Goal: Information Seeking & Learning: Learn about a topic

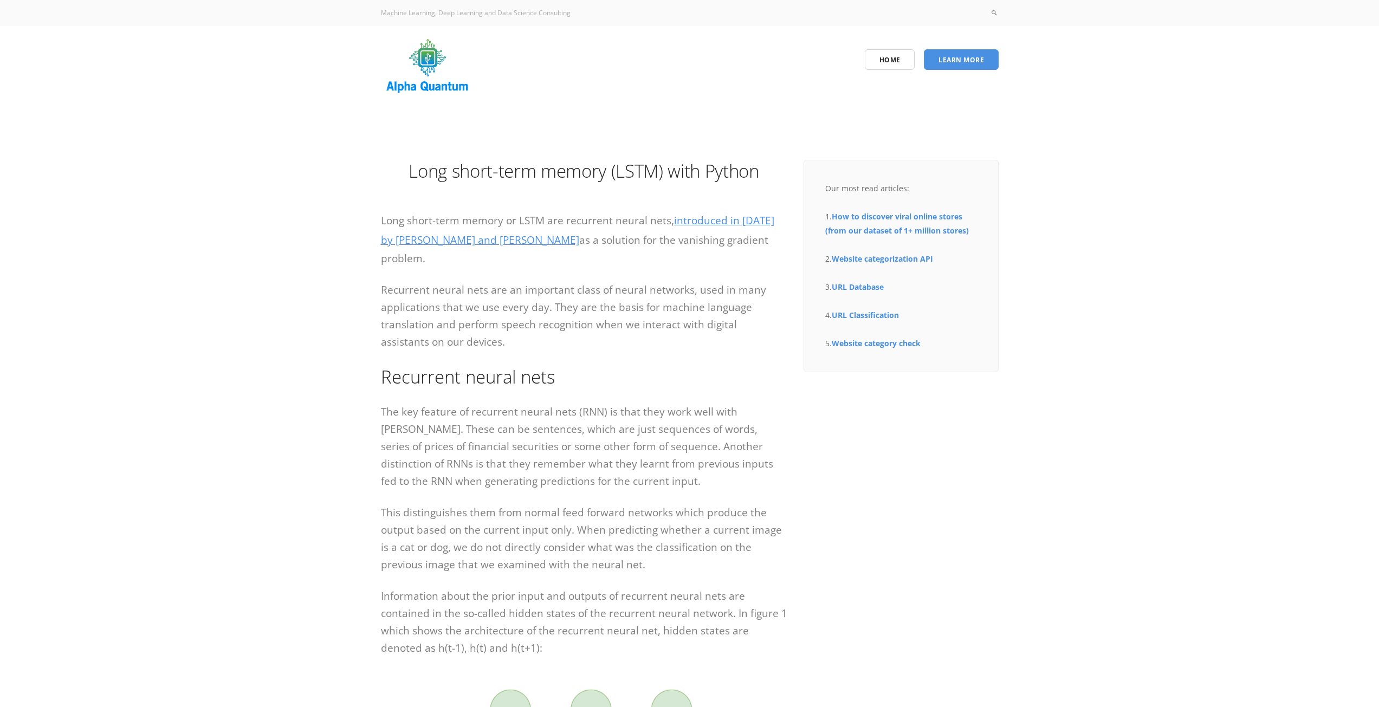
click at [586, 249] on p "Long short-term memory or LSTM are recurrent neural nets, introduced in [DATE] …" at bounding box center [584, 239] width 406 height 56
drag, startPoint x: 595, startPoint y: 245, endPoint x: 780, endPoint y: 244, distance: 185.3
click at [780, 244] on p "Long short-term memory or LSTM are recurrent neural nets, introduced in [DATE] …" at bounding box center [584, 239] width 406 height 56
drag, startPoint x: 383, startPoint y: 285, endPoint x: 591, endPoint y: 291, distance: 208.7
click at [591, 291] on p "Recurrent neural nets are an important class of neural networks, used in many a…" at bounding box center [584, 315] width 406 height 69
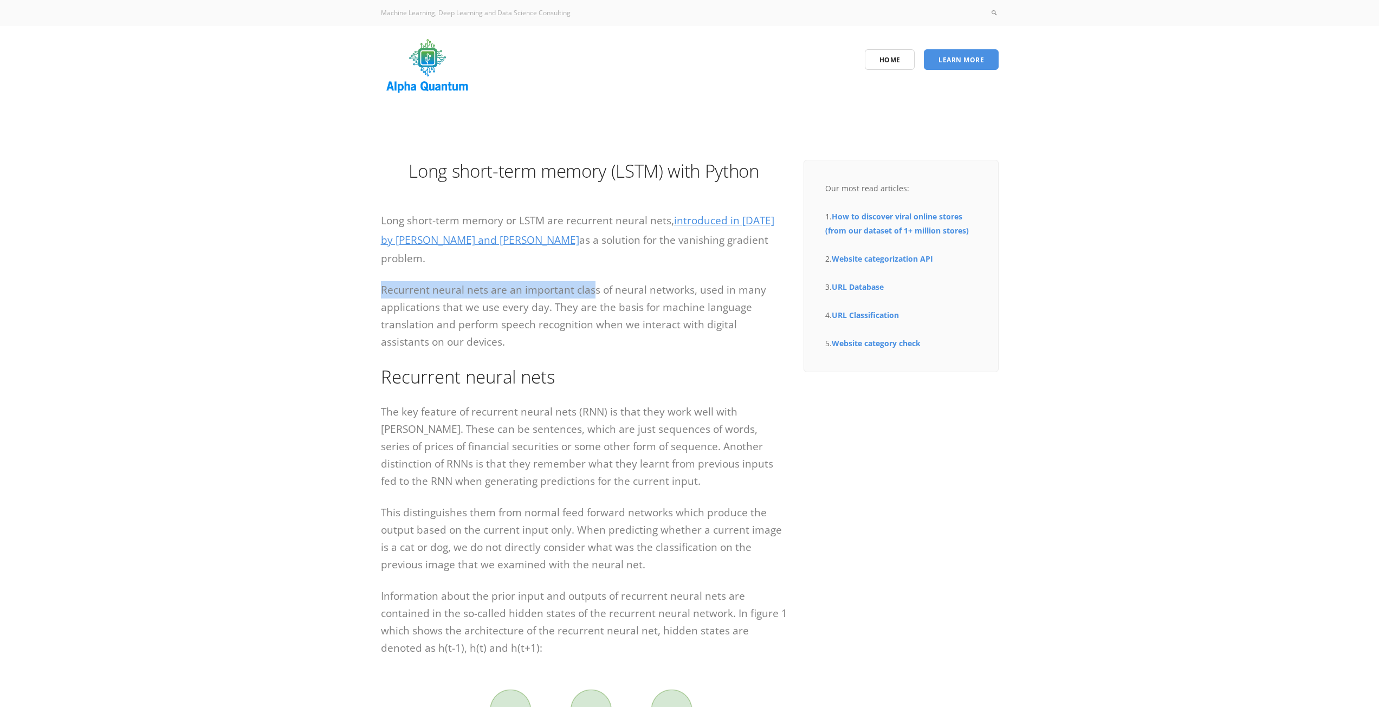
click at [467, 292] on p "Recurrent neural nets are an important class of neural networks, used in many a…" at bounding box center [584, 315] width 406 height 69
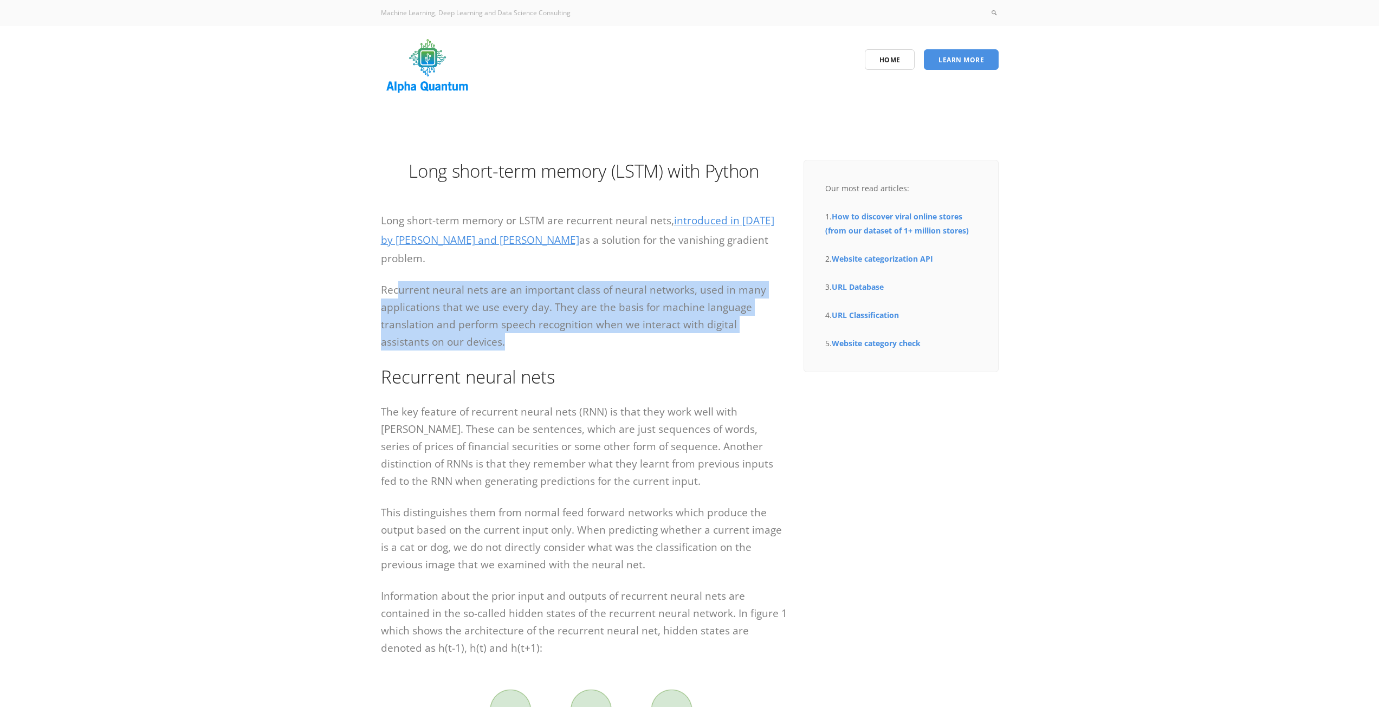
drag, startPoint x: 398, startPoint y: 296, endPoint x: 773, endPoint y: 335, distance: 377.5
click at [773, 335] on p "Recurrent neural nets are an important class of neural networks, used in many a…" at bounding box center [584, 315] width 406 height 69
click at [699, 312] on p "Recurrent neural nets are an important class of neural networks, used in many a…" at bounding box center [584, 315] width 406 height 69
click at [565, 315] on p "Recurrent neural nets are an important class of neural networks, used in many a…" at bounding box center [584, 315] width 406 height 69
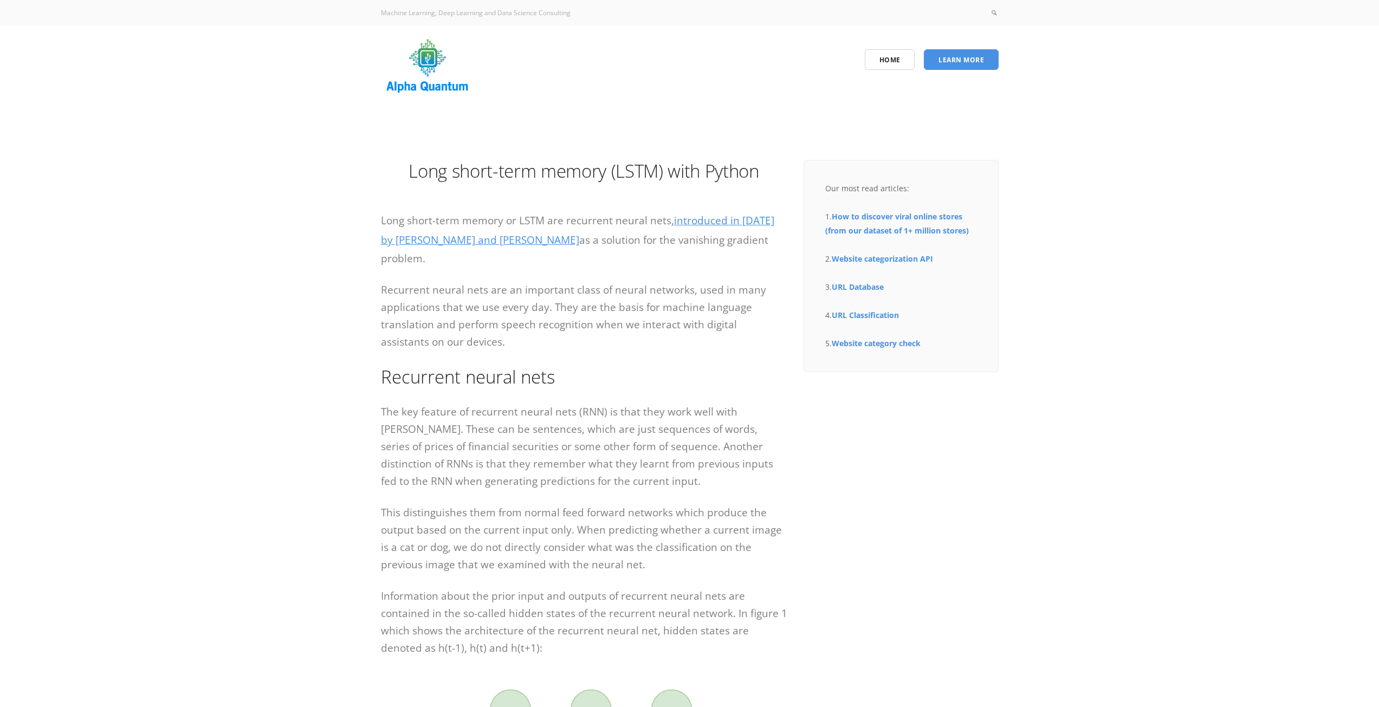
click at [562, 310] on p "Recurrent neural nets are an important class of neural networks, used in many a…" at bounding box center [584, 315] width 406 height 69
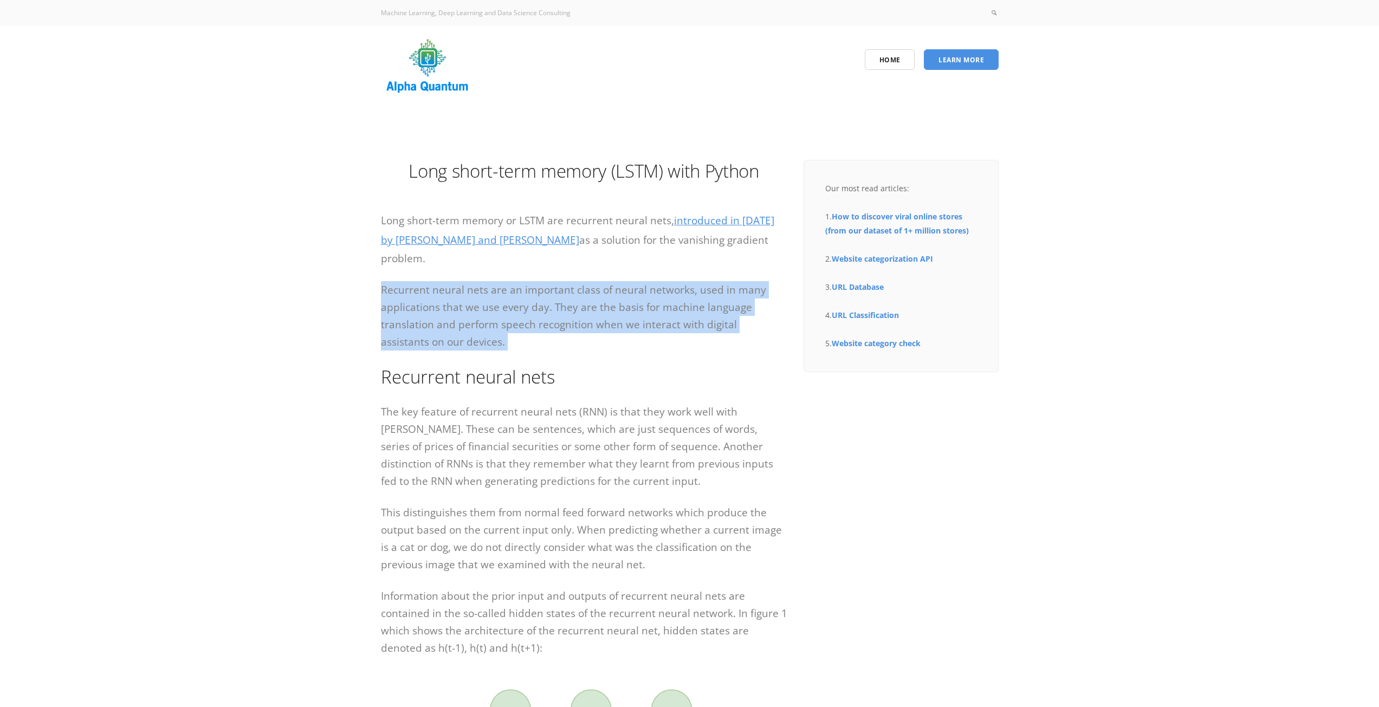
click at [562, 310] on p "Recurrent neural nets are an important class of neural networks, used in many a…" at bounding box center [584, 315] width 406 height 69
click at [561, 325] on p "Recurrent neural nets are an important class of neural networks, used in many a…" at bounding box center [584, 315] width 406 height 69
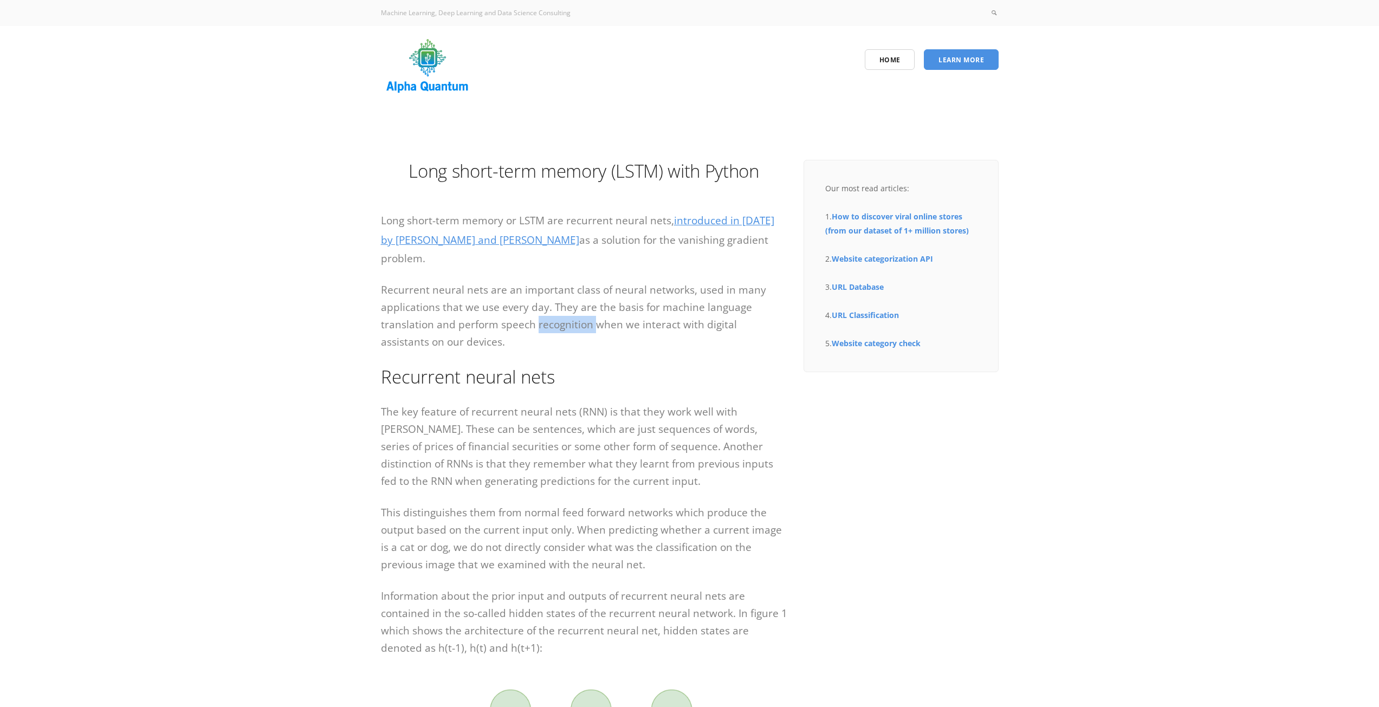
click at [561, 325] on p "Recurrent neural nets are an important class of neural networks, used in many a…" at bounding box center [584, 315] width 406 height 69
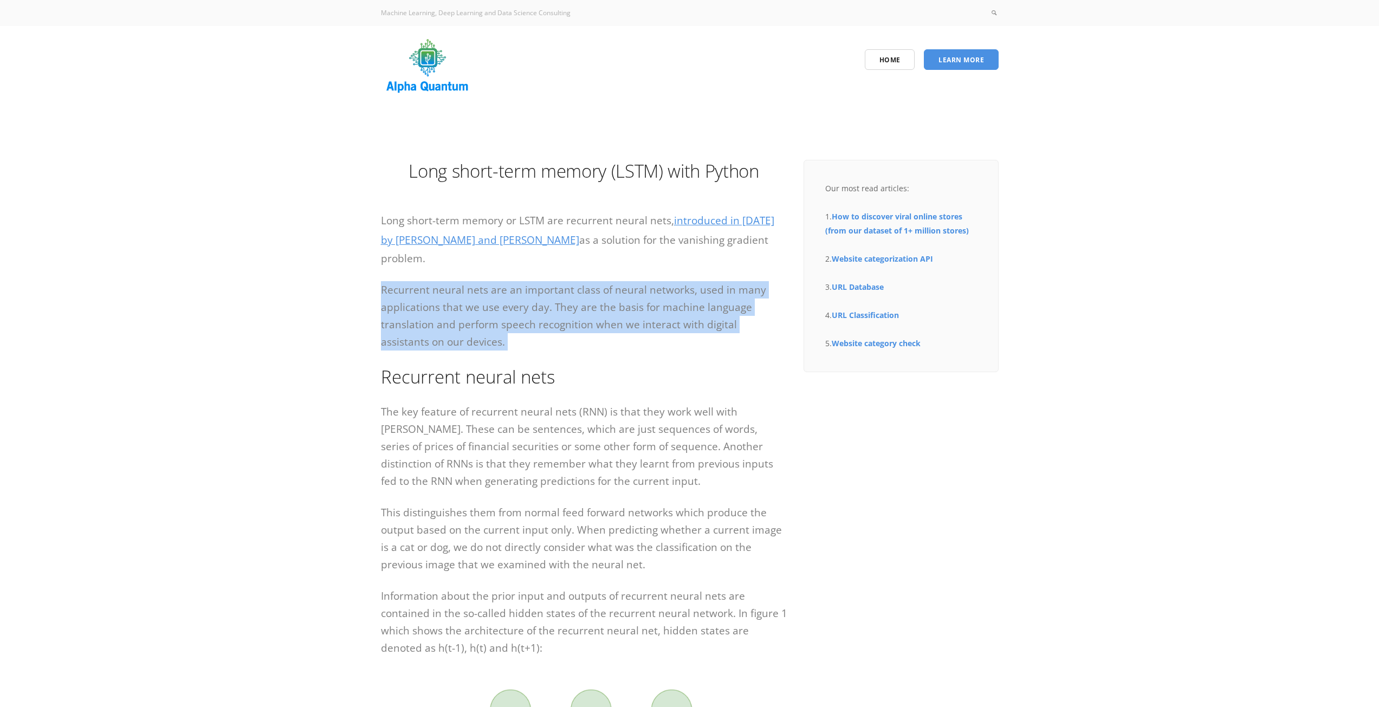
click at [561, 325] on p "Recurrent neural nets are an important class of neural networks, used in many a…" at bounding box center [584, 315] width 406 height 69
click at [563, 327] on p "Recurrent neural nets are an important class of neural networks, used in many a…" at bounding box center [584, 315] width 406 height 69
click at [568, 344] on p "Recurrent neural nets are an important class of neural networks, used in many a…" at bounding box center [584, 315] width 406 height 69
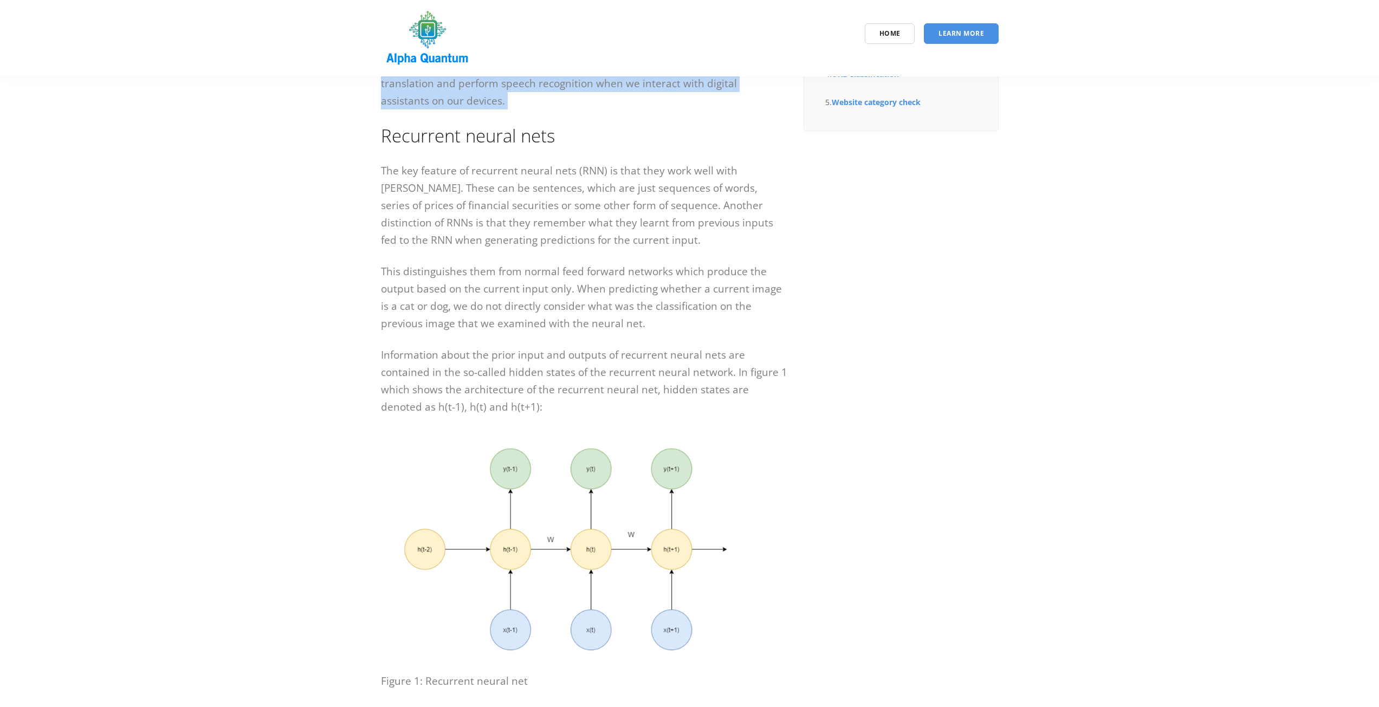
scroll to position [217, 0]
click at [385, 136] on h2 "Recurrent neural nets" at bounding box center [584, 134] width 406 height 24
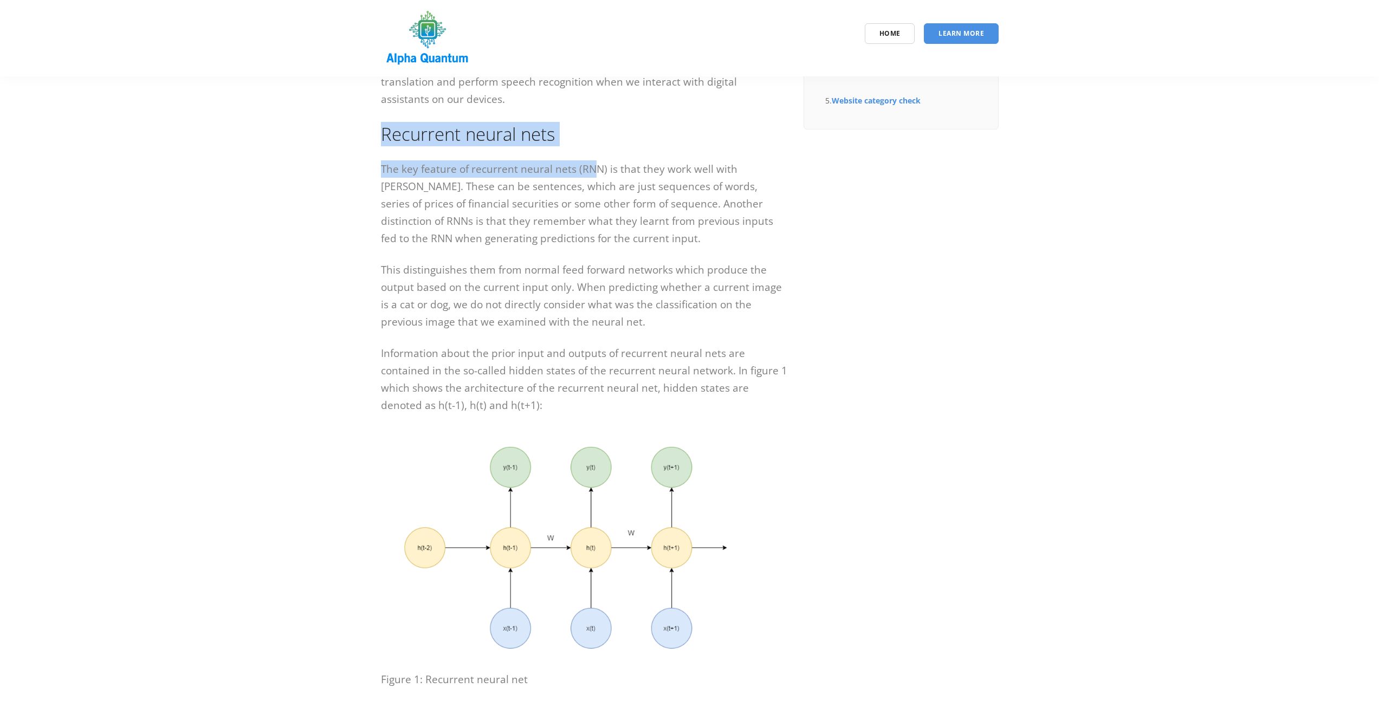
drag, startPoint x: 406, startPoint y: 139, endPoint x: 593, endPoint y: 155, distance: 188.2
click at [498, 173] on p "The key feature of recurrent neural nets (RNN) is that they work well with [PER…" at bounding box center [584, 203] width 406 height 87
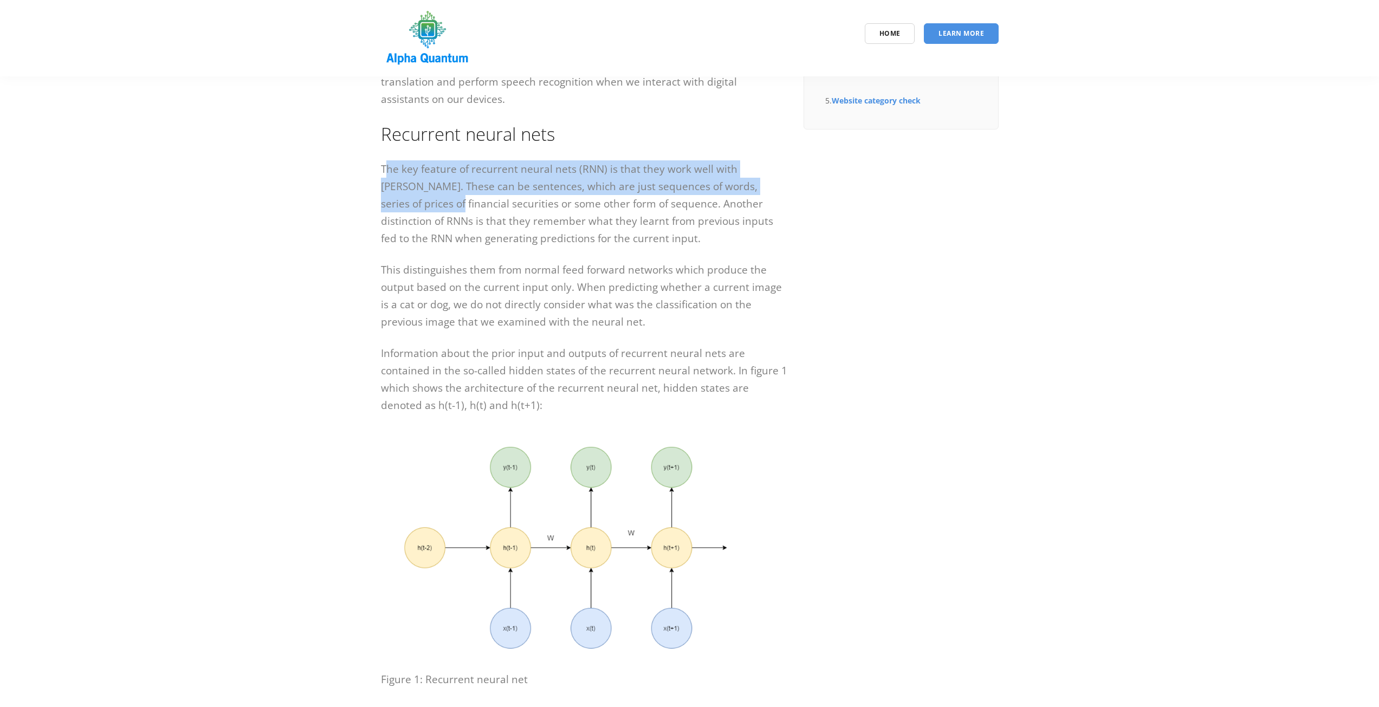
drag, startPoint x: 384, startPoint y: 167, endPoint x: 793, endPoint y: 182, distance: 409.9
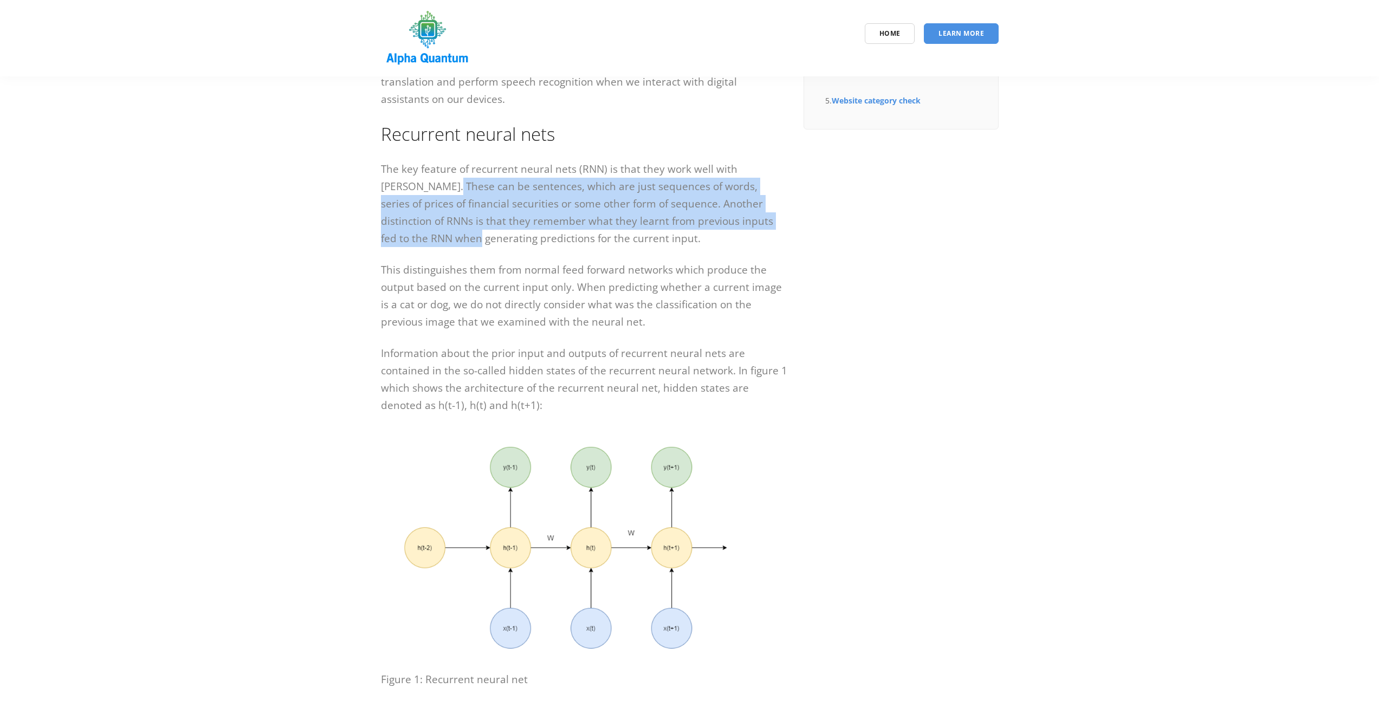
drag, startPoint x: 406, startPoint y: 188, endPoint x: 809, endPoint y: 218, distance: 404.2
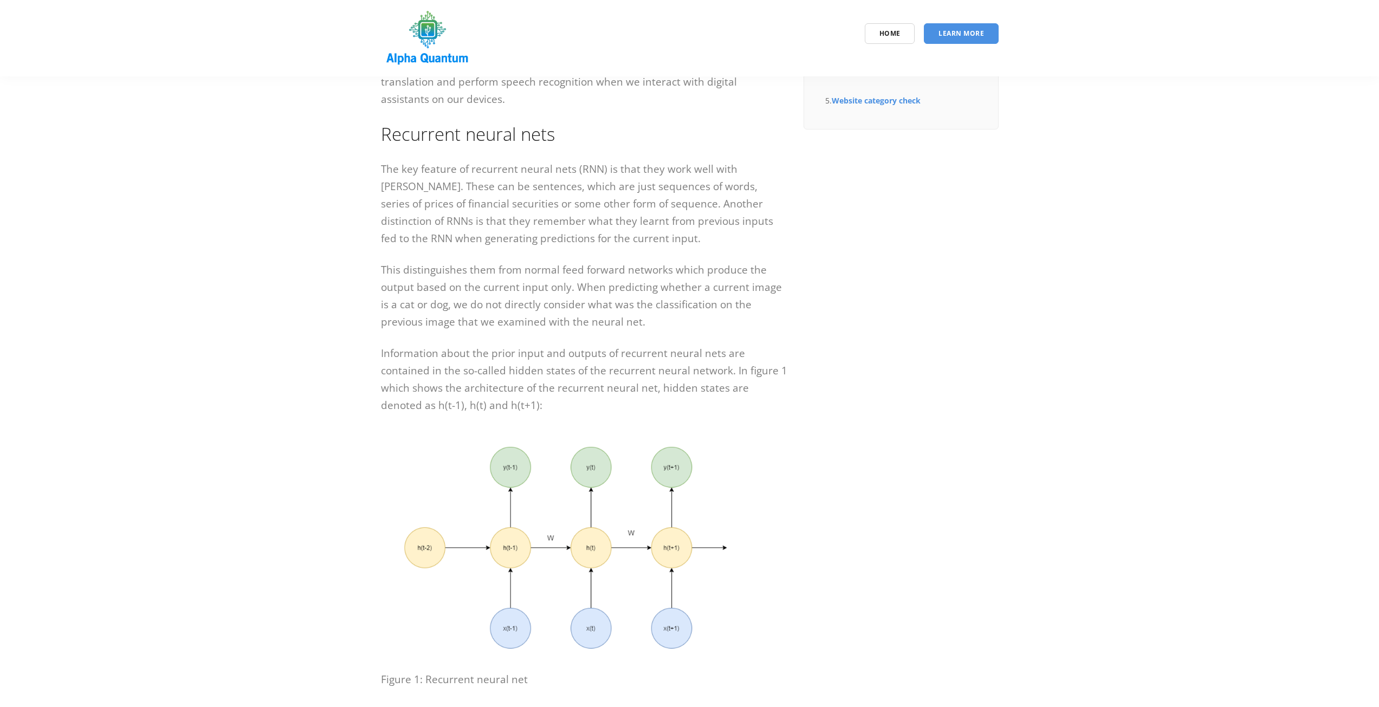
click at [702, 245] on p "The key feature of recurrent neural nets (RNN) is that they work well with [PER…" at bounding box center [584, 203] width 406 height 87
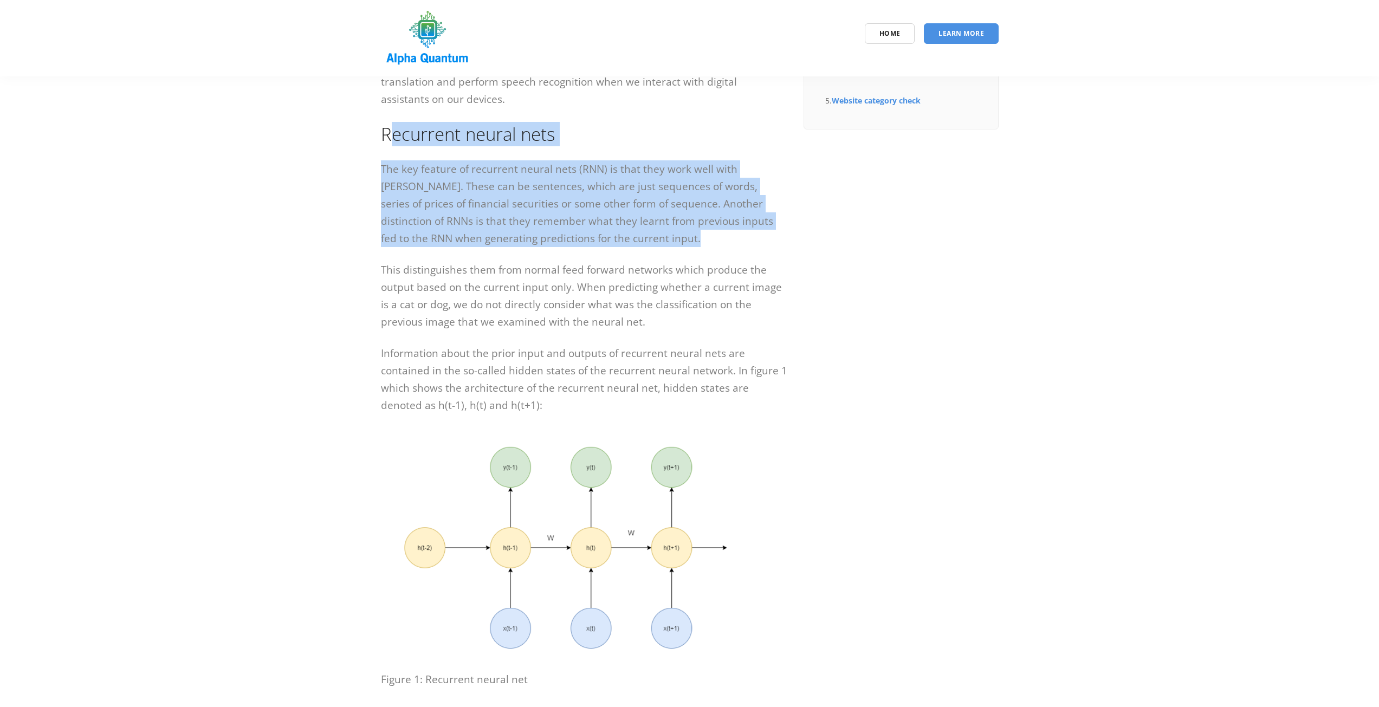
drag, startPoint x: 677, startPoint y: 243, endPoint x: 387, endPoint y: 142, distance: 306.4
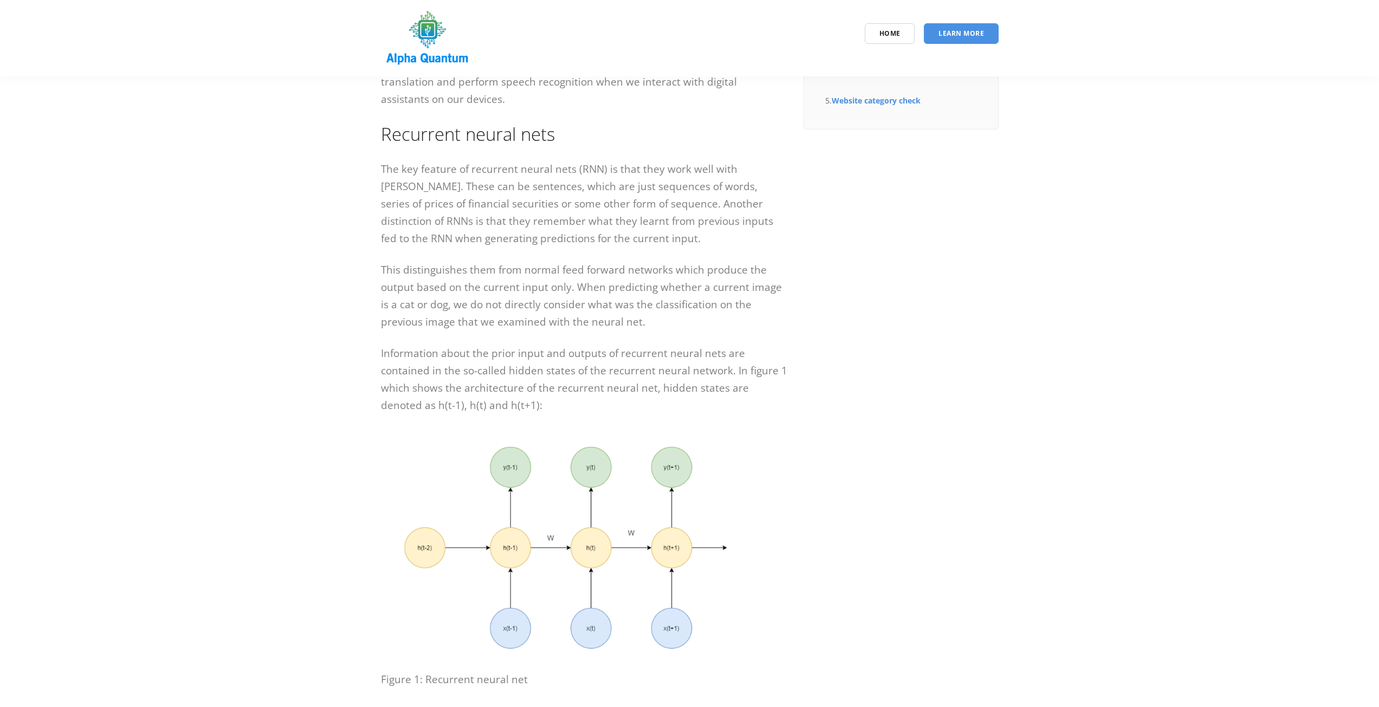
click at [402, 263] on p "This distinguishes them from normal feed forward networks which produce the out…" at bounding box center [584, 295] width 406 height 69
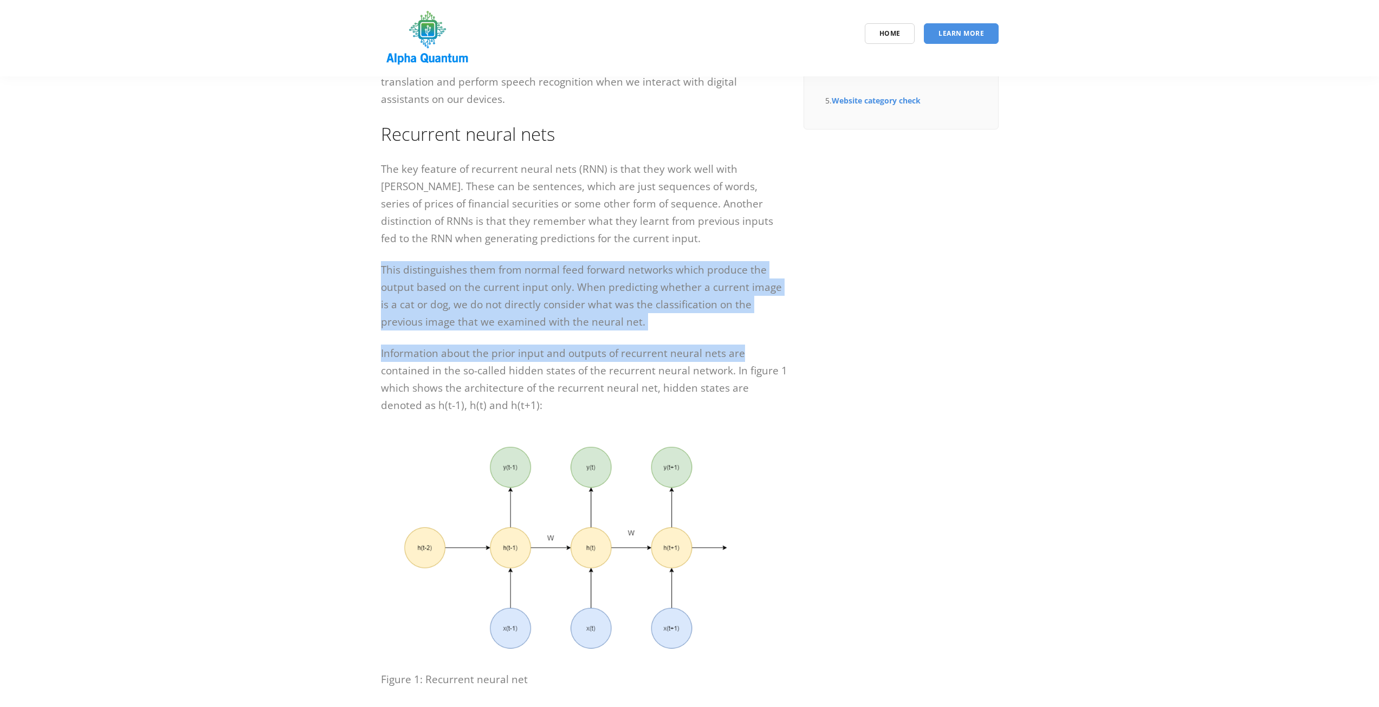
drag, startPoint x: 380, startPoint y: 270, endPoint x: 806, endPoint y: 336, distance: 431.5
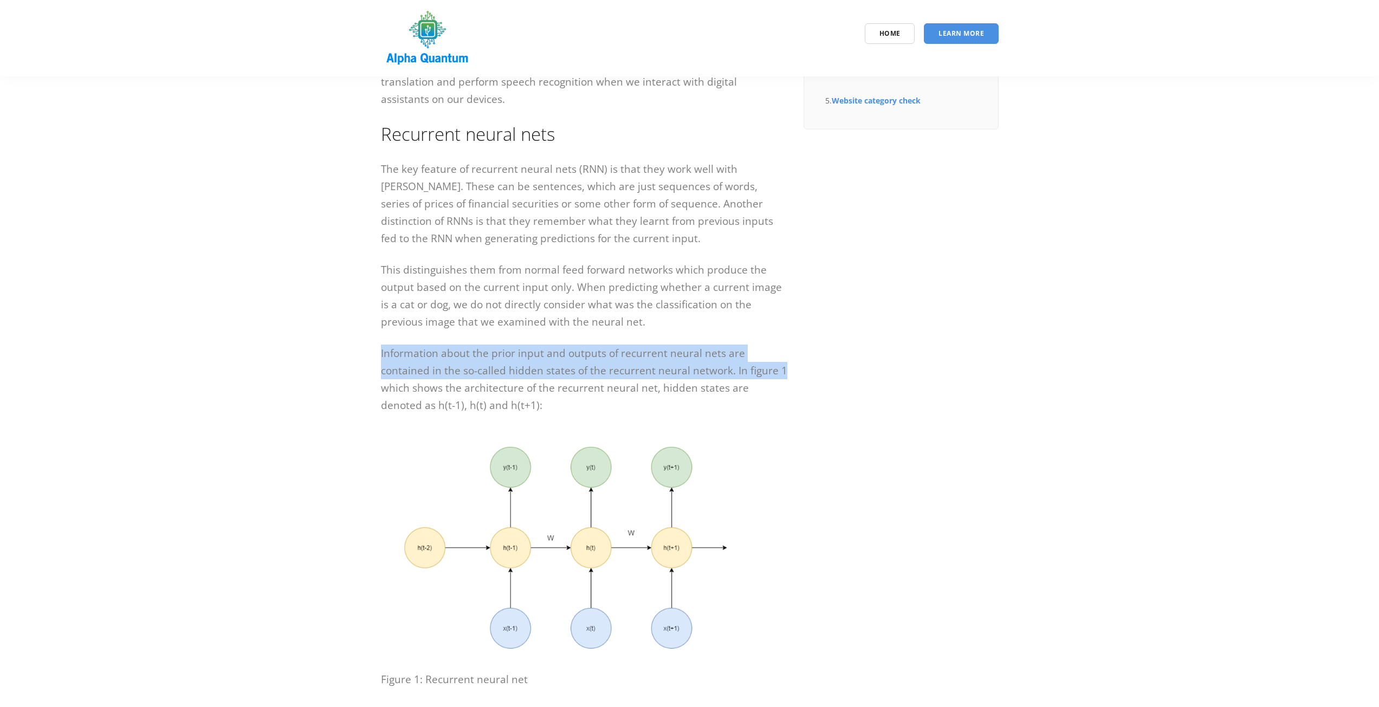
drag, startPoint x: 367, startPoint y: 358, endPoint x: 818, endPoint y: 364, distance: 451.3
click at [591, 370] on p "Information about the prior input and outputs of recurrent neural nets are cont…" at bounding box center [584, 379] width 406 height 69
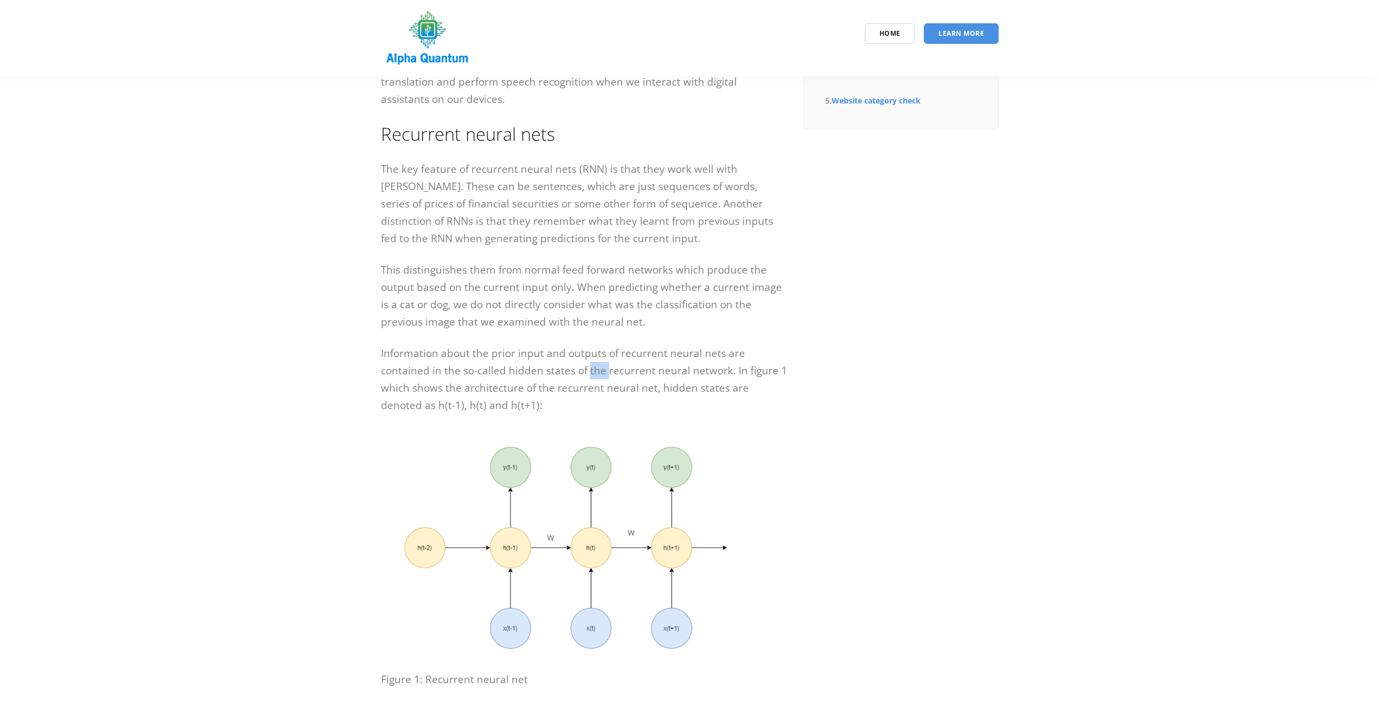
click at [591, 370] on p "Information about the prior input and outputs of recurrent neural nets are cont…" at bounding box center [584, 379] width 406 height 69
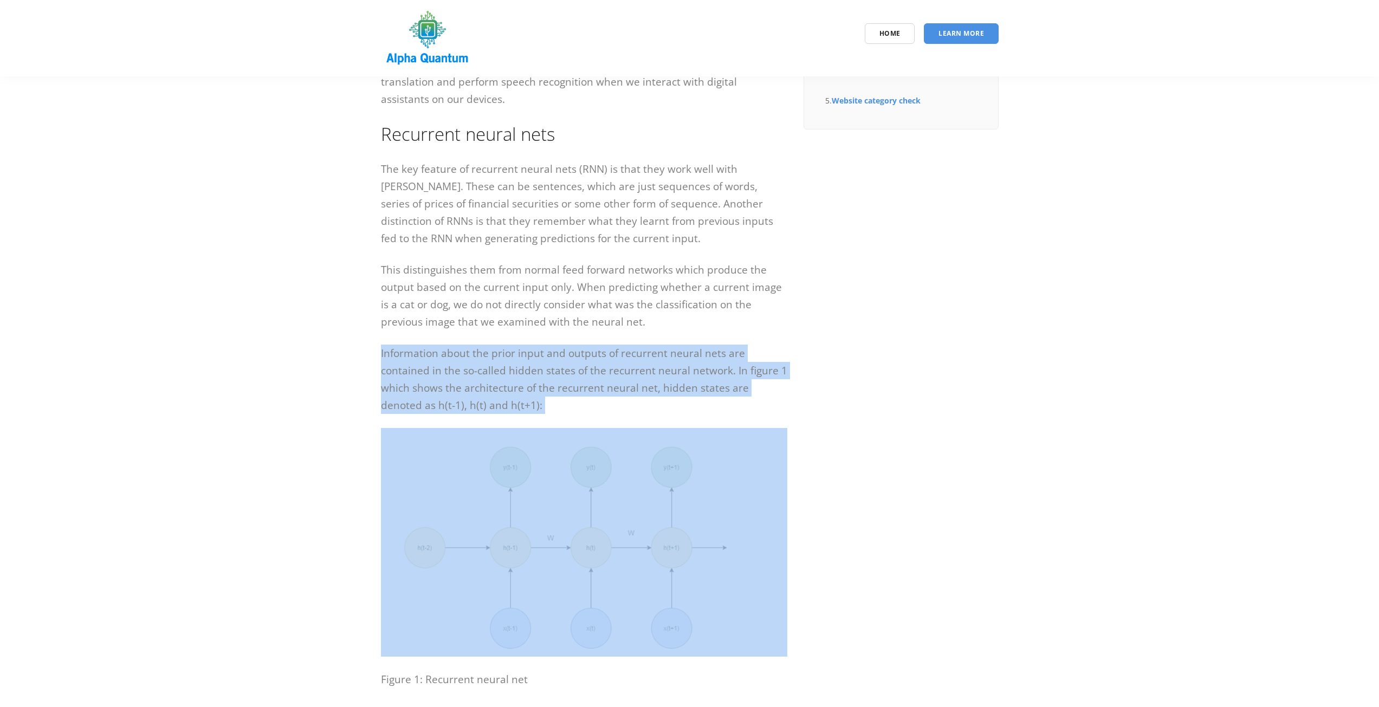
click at [591, 370] on p "Information about the prior input and outputs of recurrent neural nets are cont…" at bounding box center [584, 379] width 406 height 69
click at [624, 372] on p "Information about the prior input and outputs of recurrent neural nets are cont…" at bounding box center [584, 379] width 406 height 69
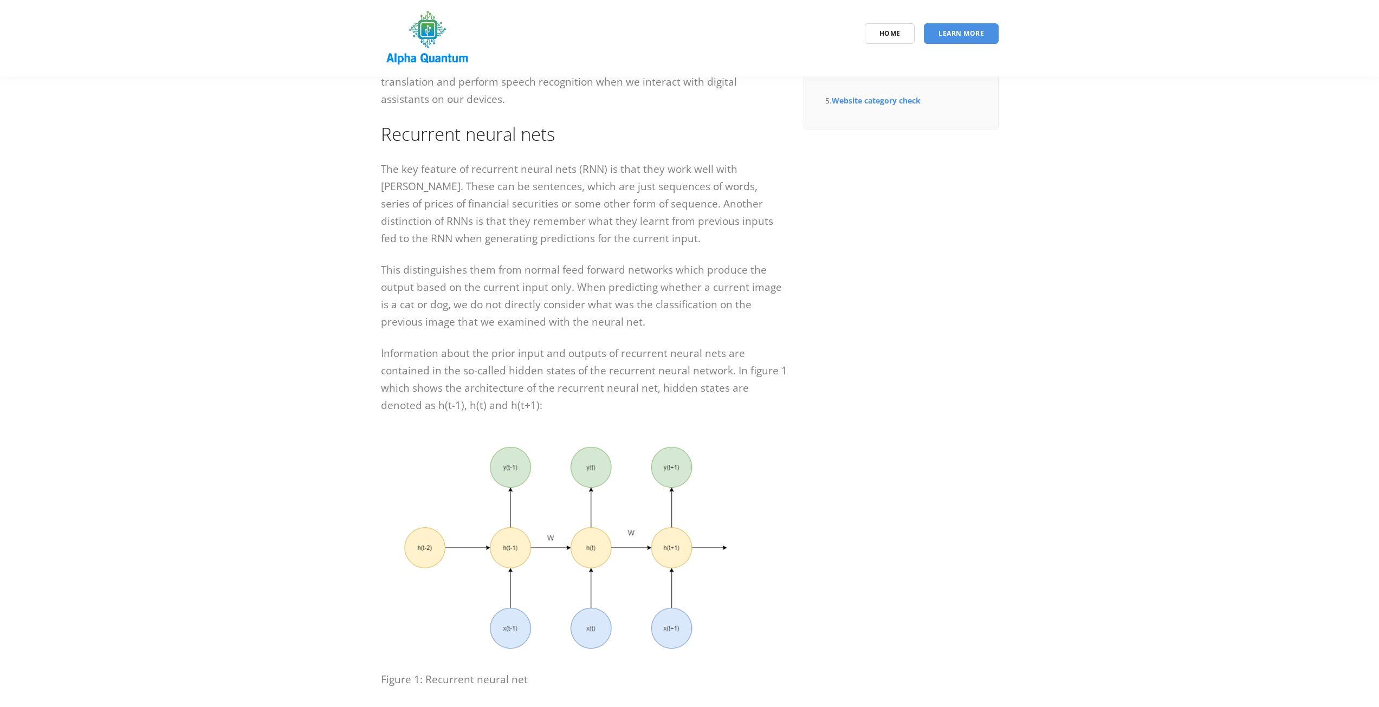
drag, startPoint x: 670, startPoint y: 375, endPoint x: 731, endPoint y: 373, distance: 61.2
click at [672, 375] on p "Information about the prior input and outputs of recurrent neural nets are cont…" at bounding box center [584, 379] width 406 height 69
drag, startPoint x: 382, startPoint y: 390, endPoint x: 812, endPoint y: 391, distance: 429.6
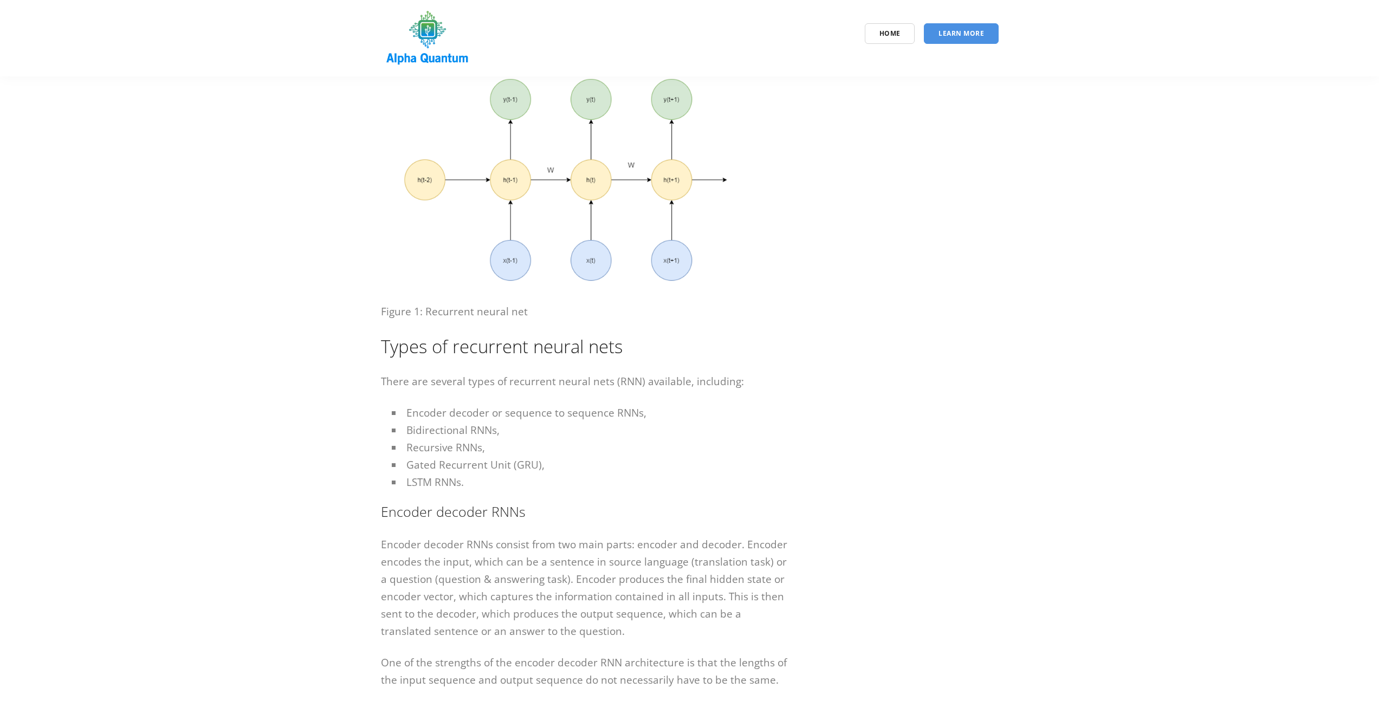
scroll to position [596, 0]
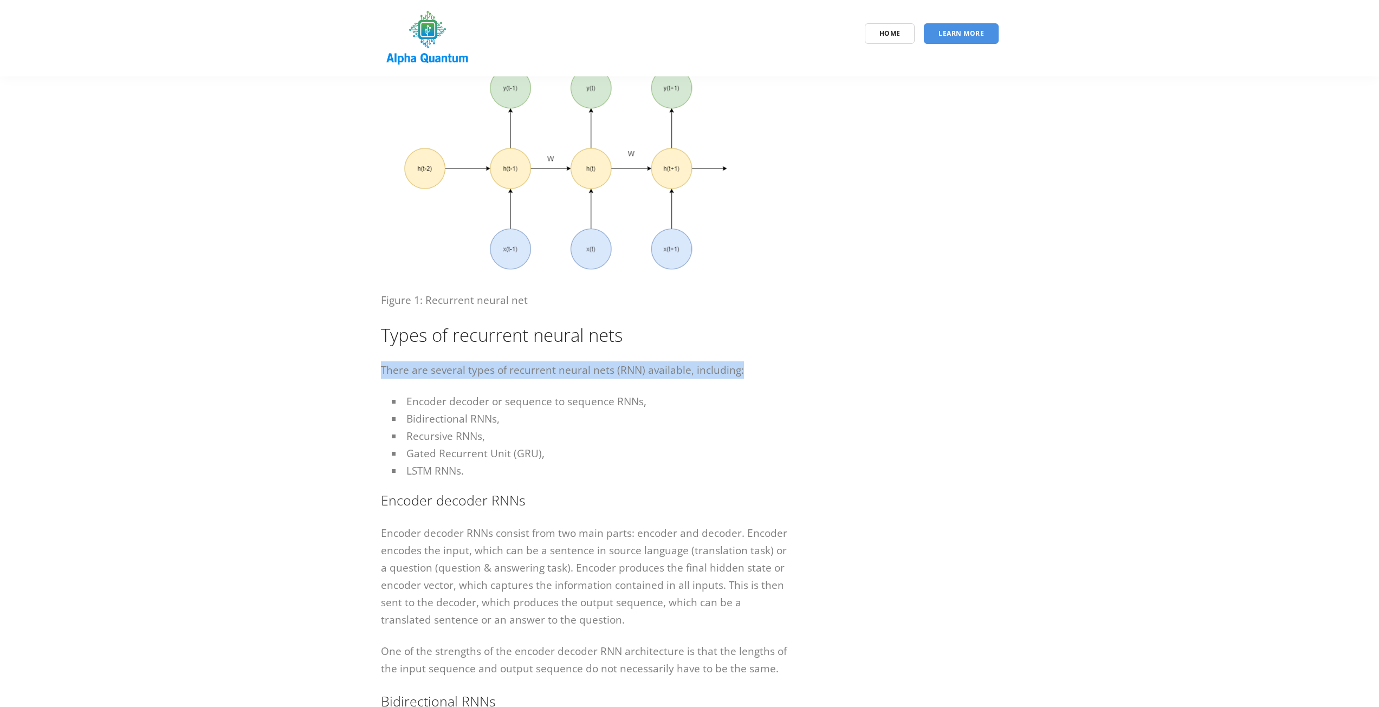
drag, startPoint x: 381, startPoint y: 368, endPoint x: 751, endPoint y: 378, distance: 370.7
click at [751, 378] on p "There are several types of recurrent neural nets (RNN) available, including:" at bounding box center [584, 369] width 406 height 17
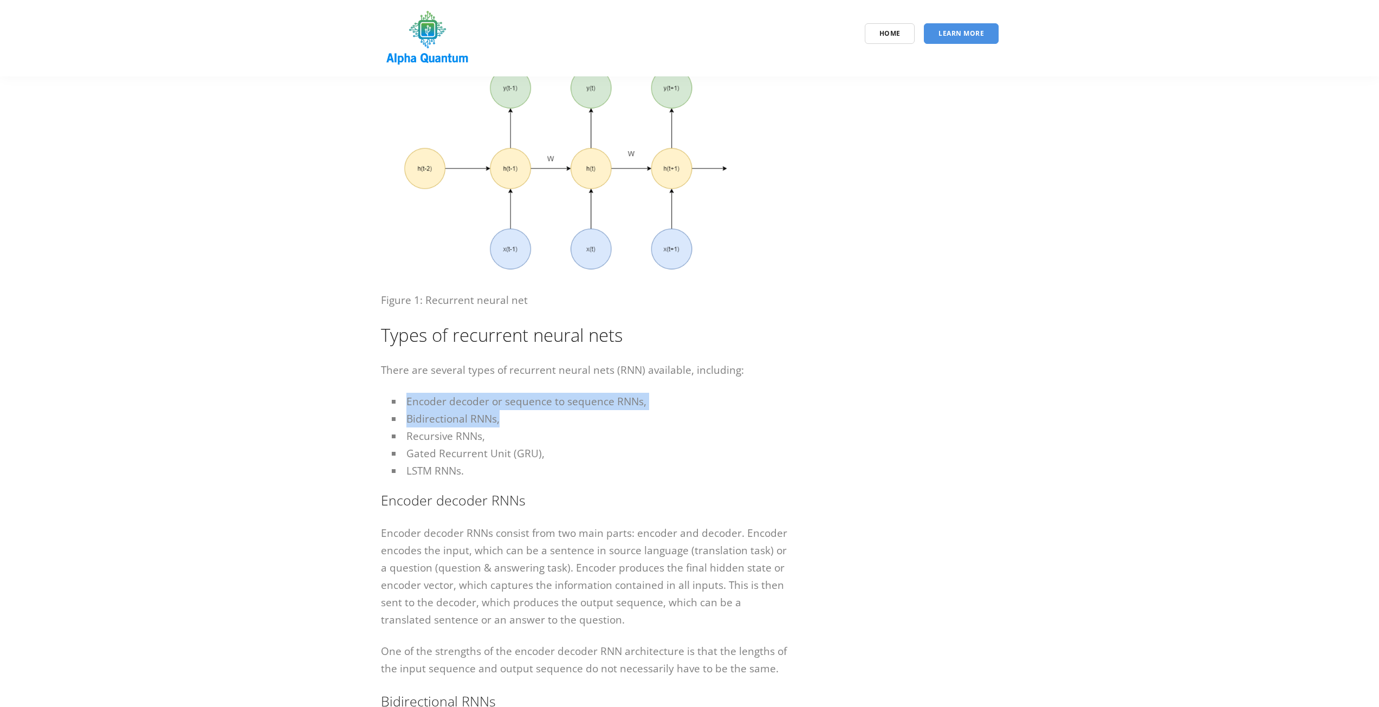
drag, startPoint x: 401, startPoint y: 402, endPoint x: 635, endPoint y: 411, distance: 233.7
click at [654, 410] on ul "Encoder decoder or sequence to sequence RNNs, Bidirectional RNNs, Recursive RNN…" at bounding box center [590, 436] width 396 height 87
click at [413, 420] on li "Bidirectional RNNs," at bounding box center [590, 418] width 396 height 17
click at [411, 443] on li "Recursive RNNs," at bounding box center [590, 435] width 396 height 17
click at [415, 443] on li "Recursive RNNs," at bounding box center [590, 435] width 396 height 17
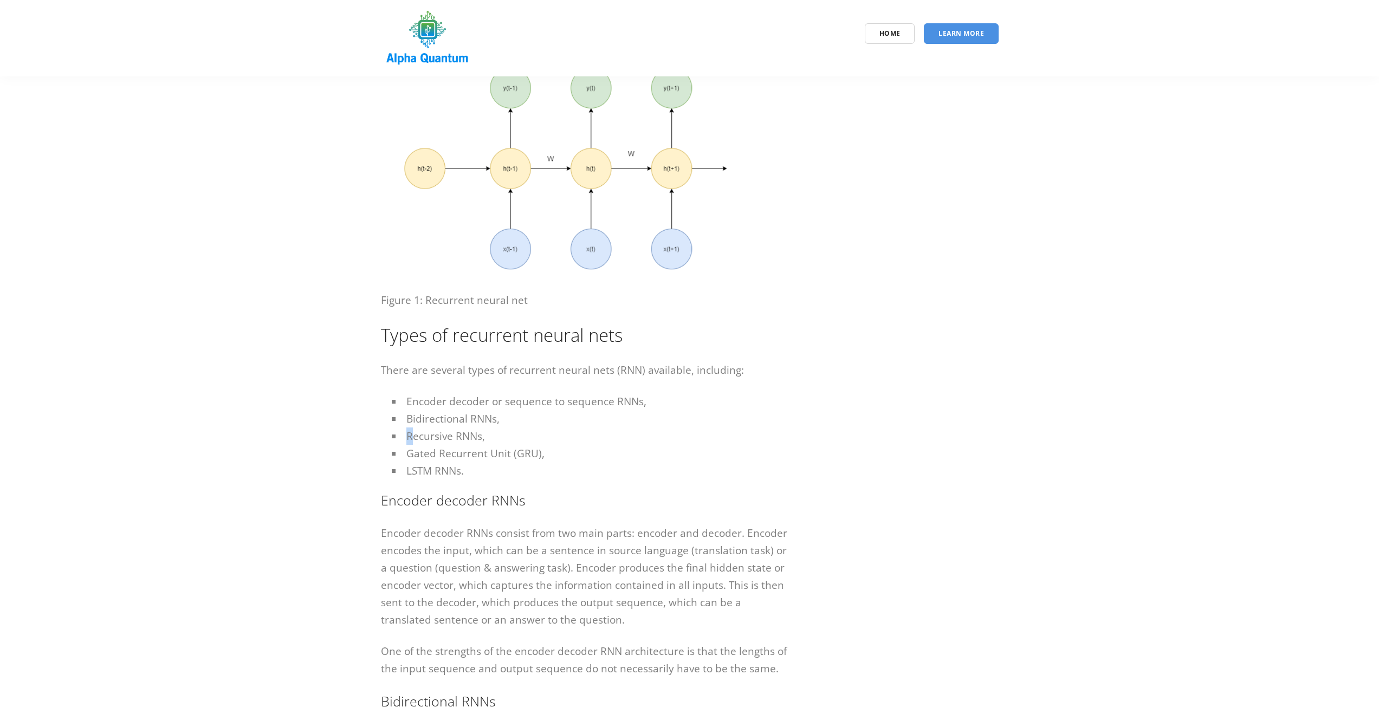
click at [426, 449] on li "Gated Recurrent Unit (GRU)," at bounding box center [590, 453] width 396 height 17
click at [428, 467] on li "LSTM RNNs." at bounding box center [590, 470] width 396 height 17
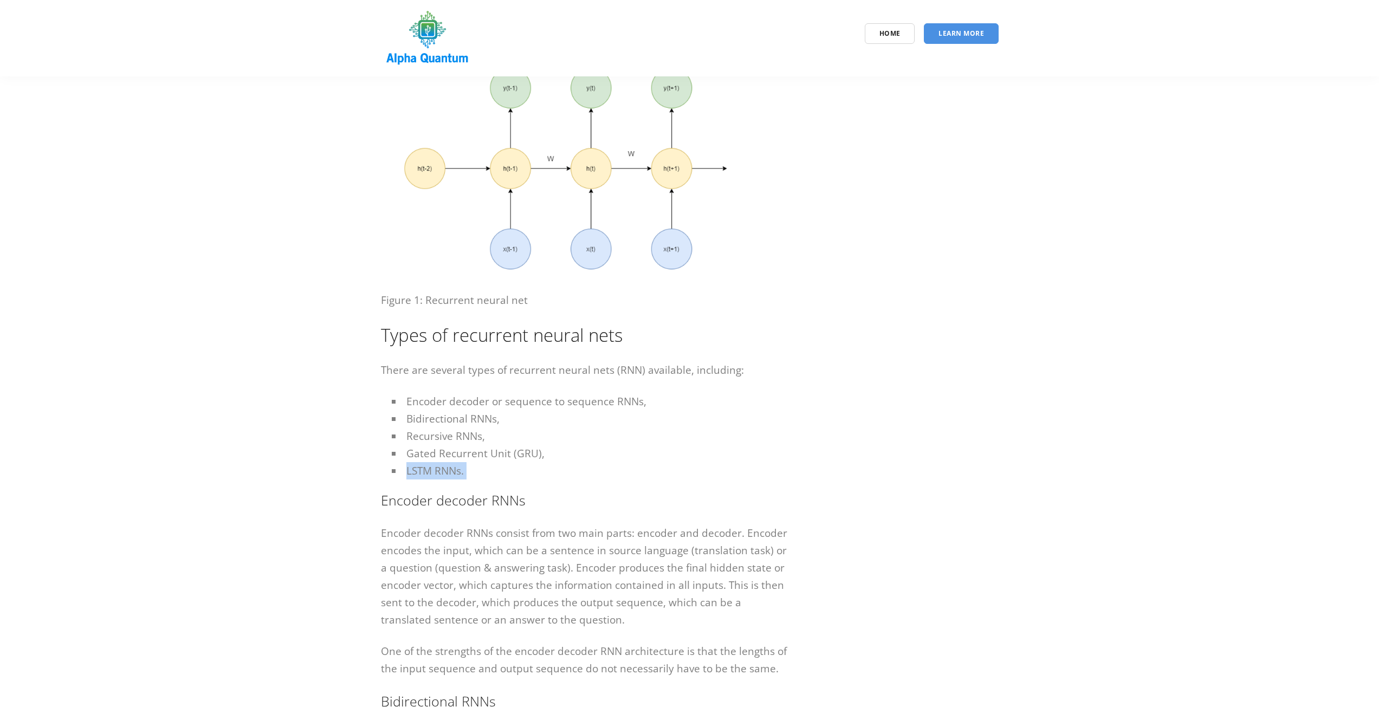
click at [430, 467] on li "LSTM RNNs." at bounding box center [590, 470] width 396 height 17
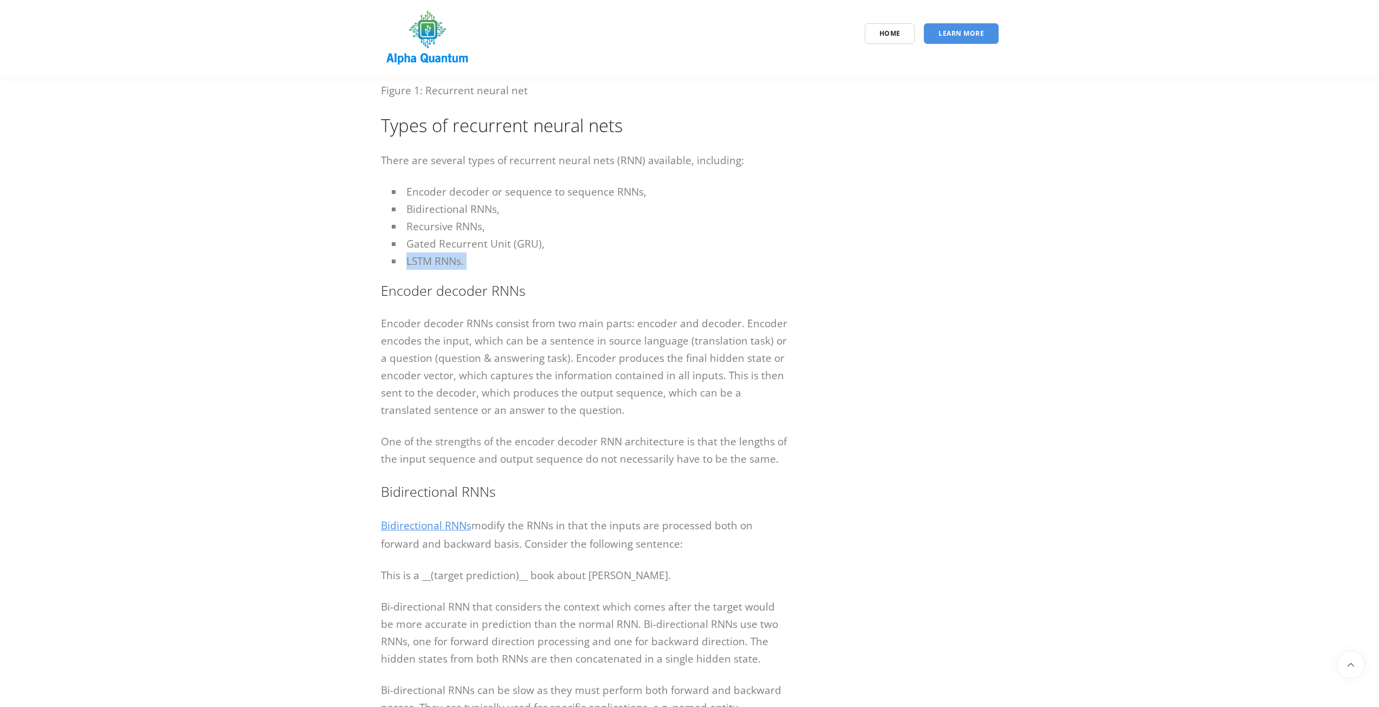
scroll to position [813, 0]
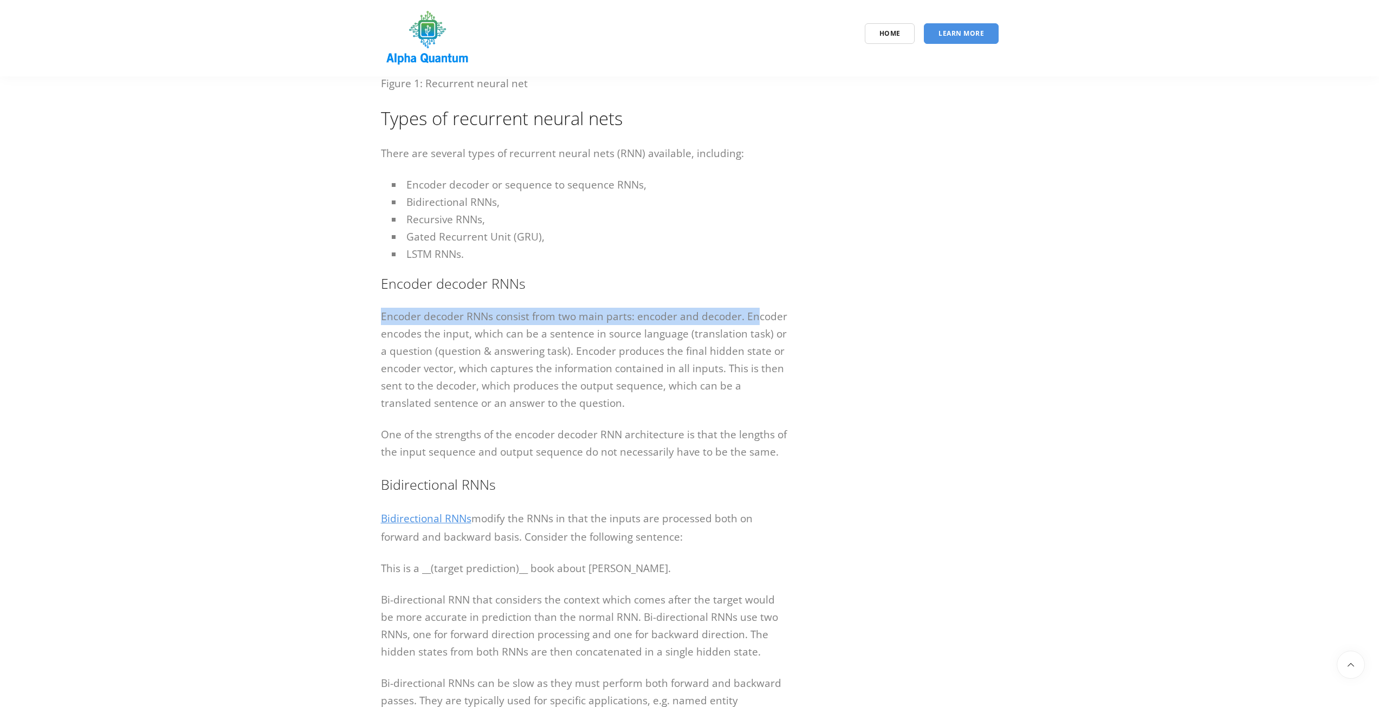
drag, startPoint x: 382, startPoint y: 317, endPoint x: 757, endPoint y: 322, distance: 375.5
click at [757, 322] on p "Encoder decoder RNNs consist from two main parts: encoder and decoder. Encoder …" at bounding box center [584, 360] width 406 height 104
drag, startPoint x: 380, startPoint y: 338, endPoint x: 810, endPoint y: 340, distance: 429.7
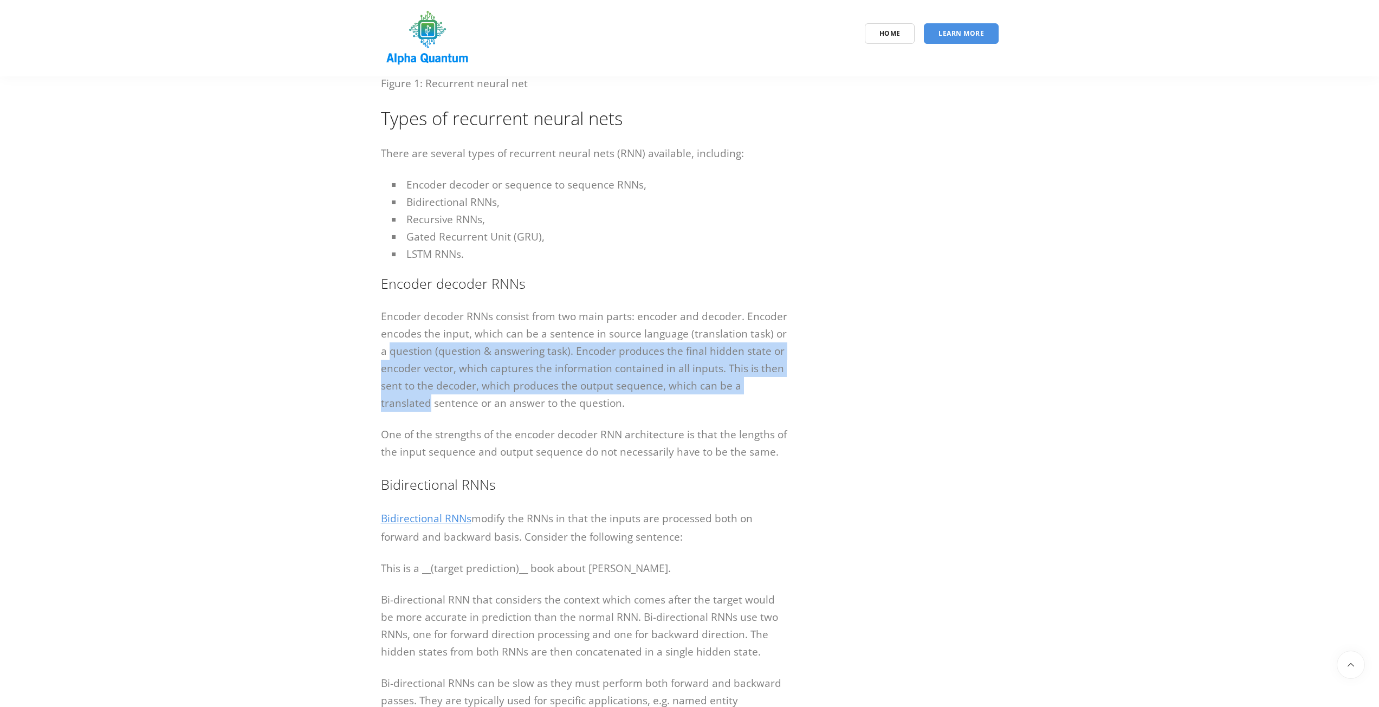
drag, startPoint x: 371, startPoint y: 358, endPoint x: 811, endPoint y: 379, distance: 441.0
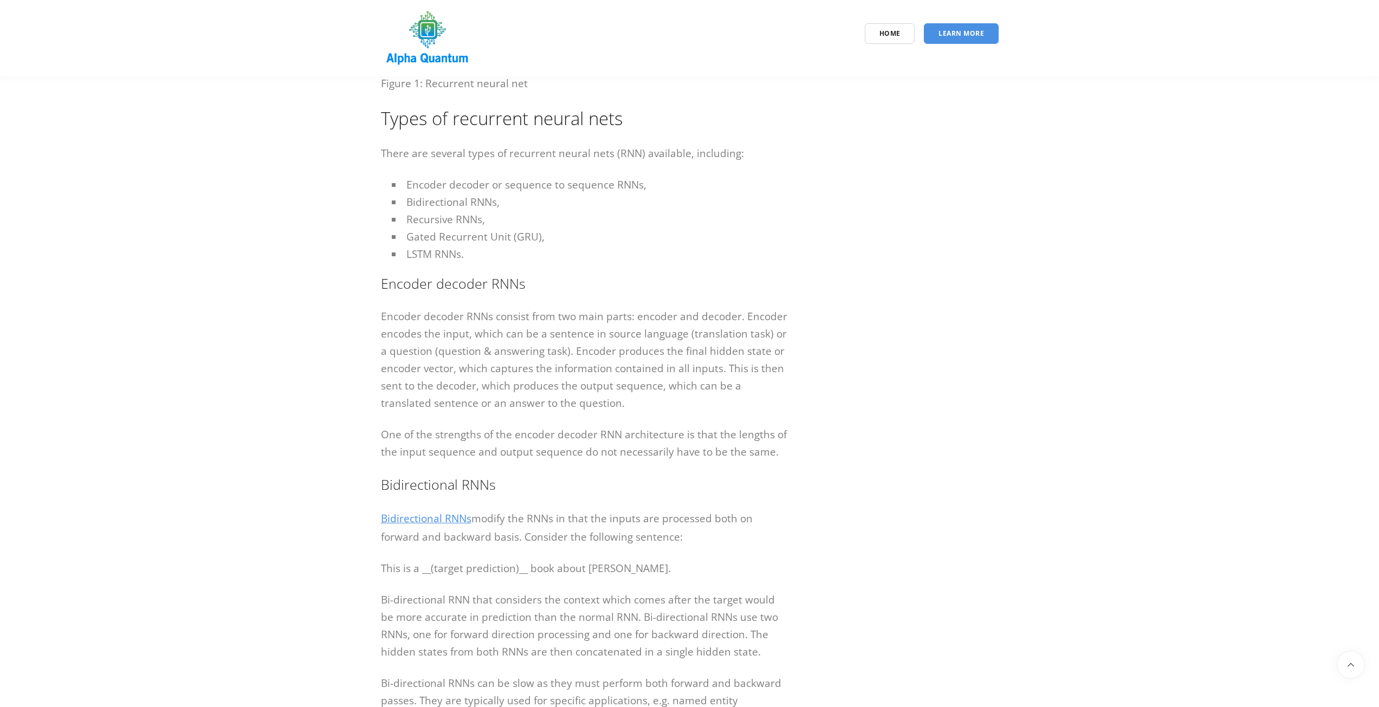
click at [389, 403] on p "Encoder decoder RNNs consist from two main parts: encoder and decoder. Encoder …" at bounding box center [584, 360] width 406 height 104
drag, startPoint x: 381, startPoint y: 392, endPoint x: 802, endPoint y: 403, distance: 421.7
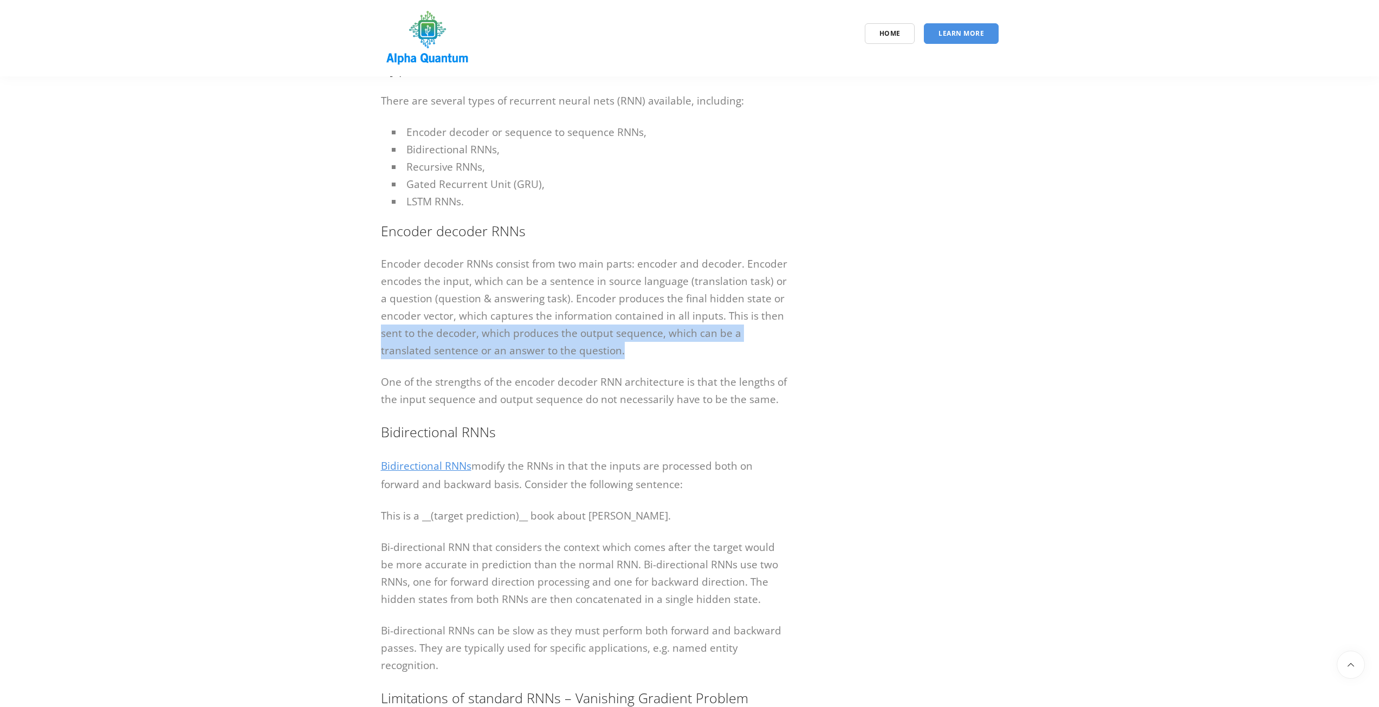
scroll to position [867, 0]
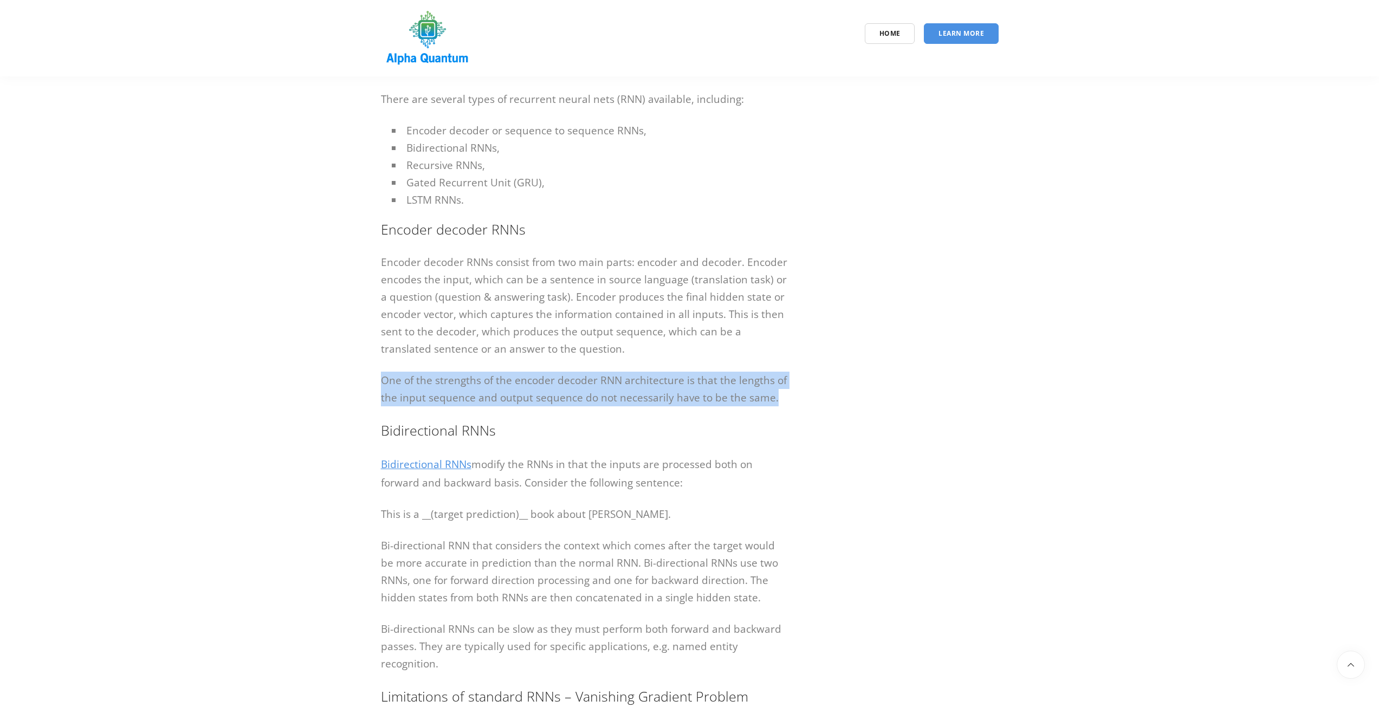
drag, startPoint x: 382, startPoint y: 383, endPoint x: 808, endPoint y: 396, distance: 426.6
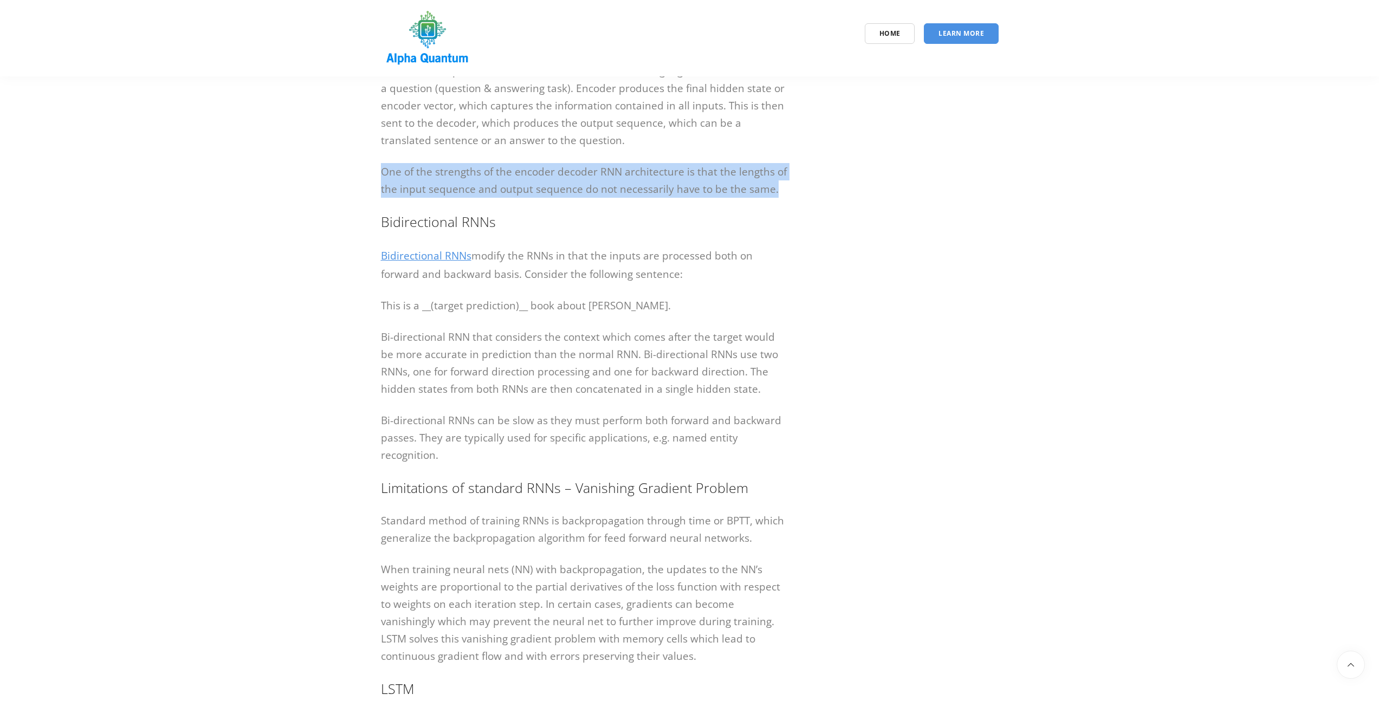
scroll to position [1084, 0]
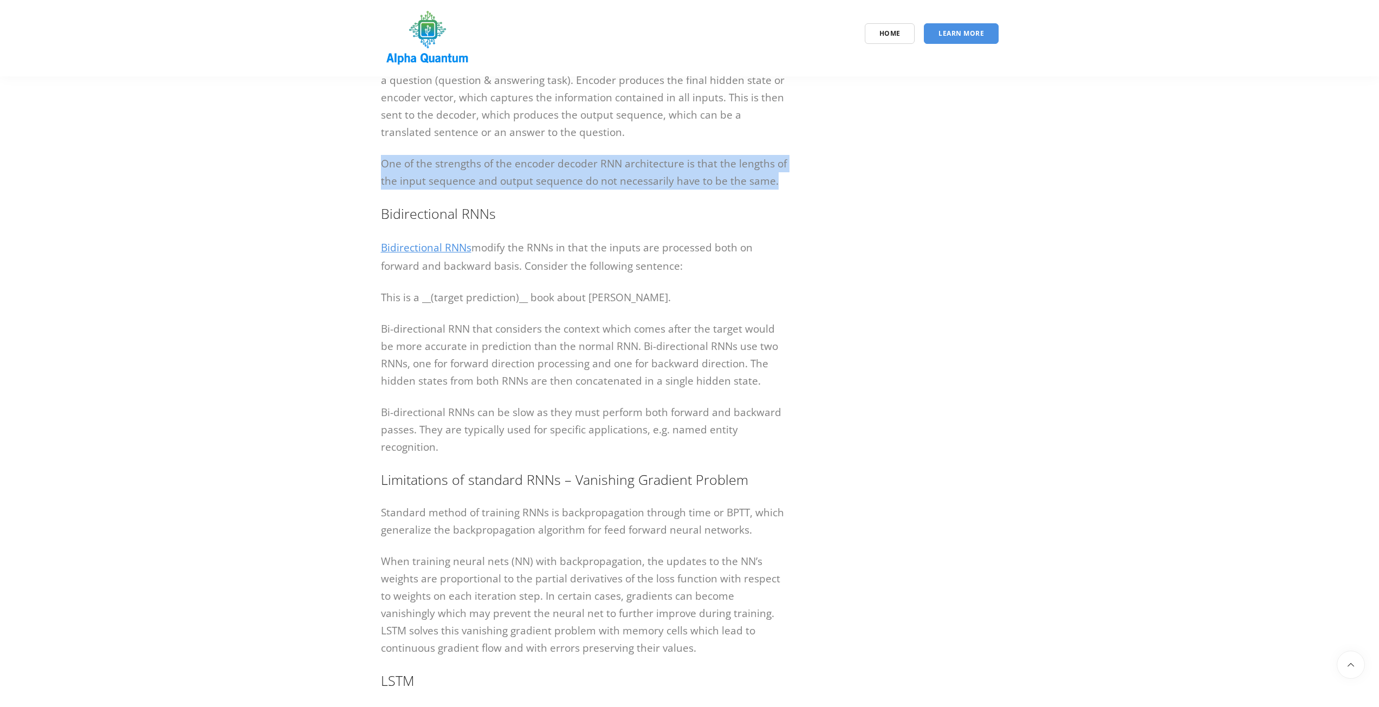
drag, startPoint x: 484, startPoint y: 245, endPoint x: 762, endPoint y: 267, distance: 278.2
click at [762, 267] on p "Bidirectional RNNs modify the RNNs in that the inputs are processed both on for…" at bounding box center [584, 256] width 406 height 36
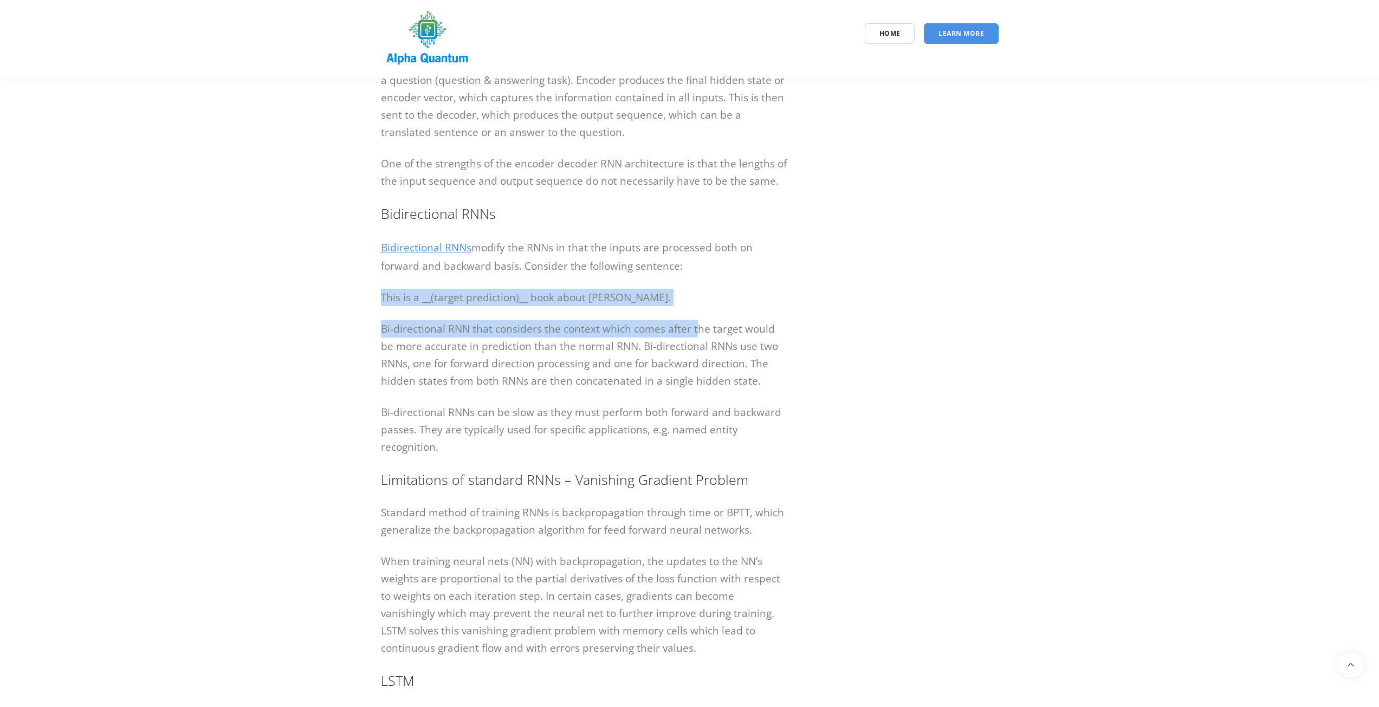
drag, startPoint x: 383, startPoint y: 300, endPoint x: 694, endPoint y: 306, distance: 311.6
drag, startPoint x: 377, startPoint y: 332, endPoint x: 808, endPoint y: 337, distance: 430.8
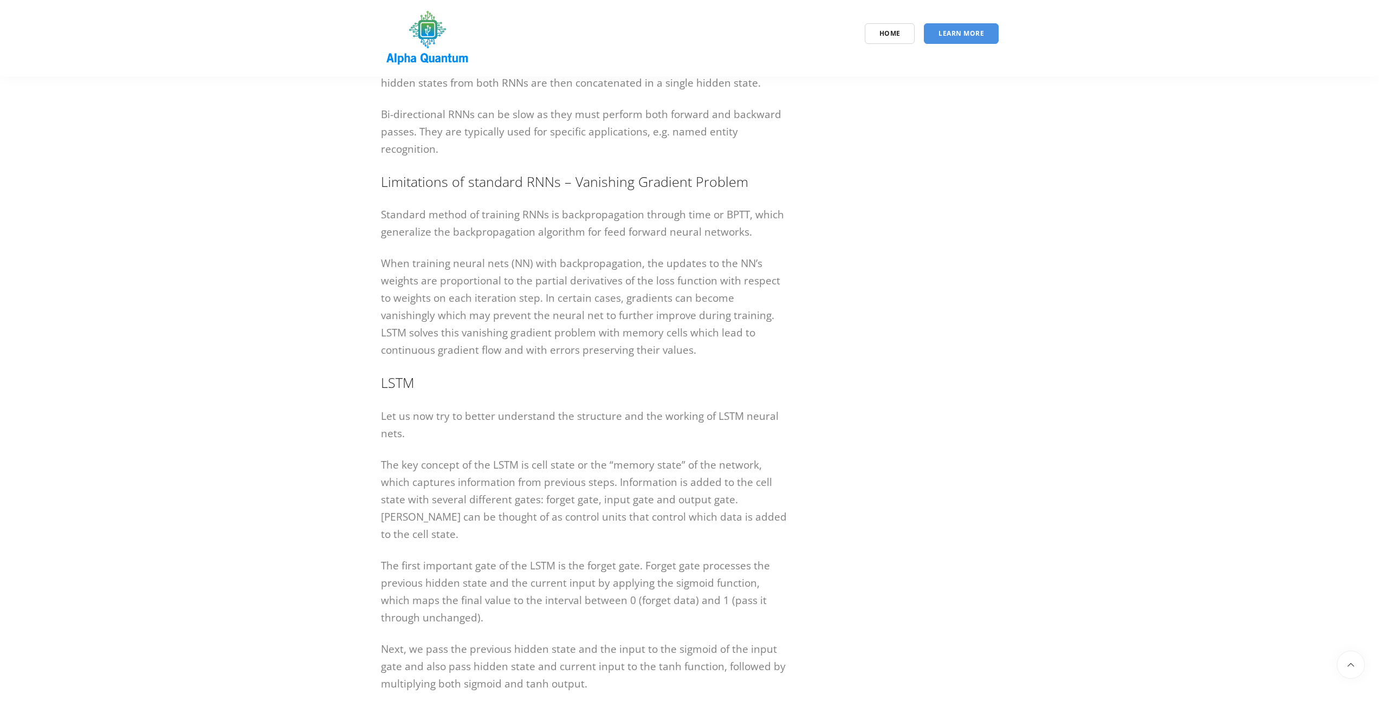
scroll to position [1409, 0]
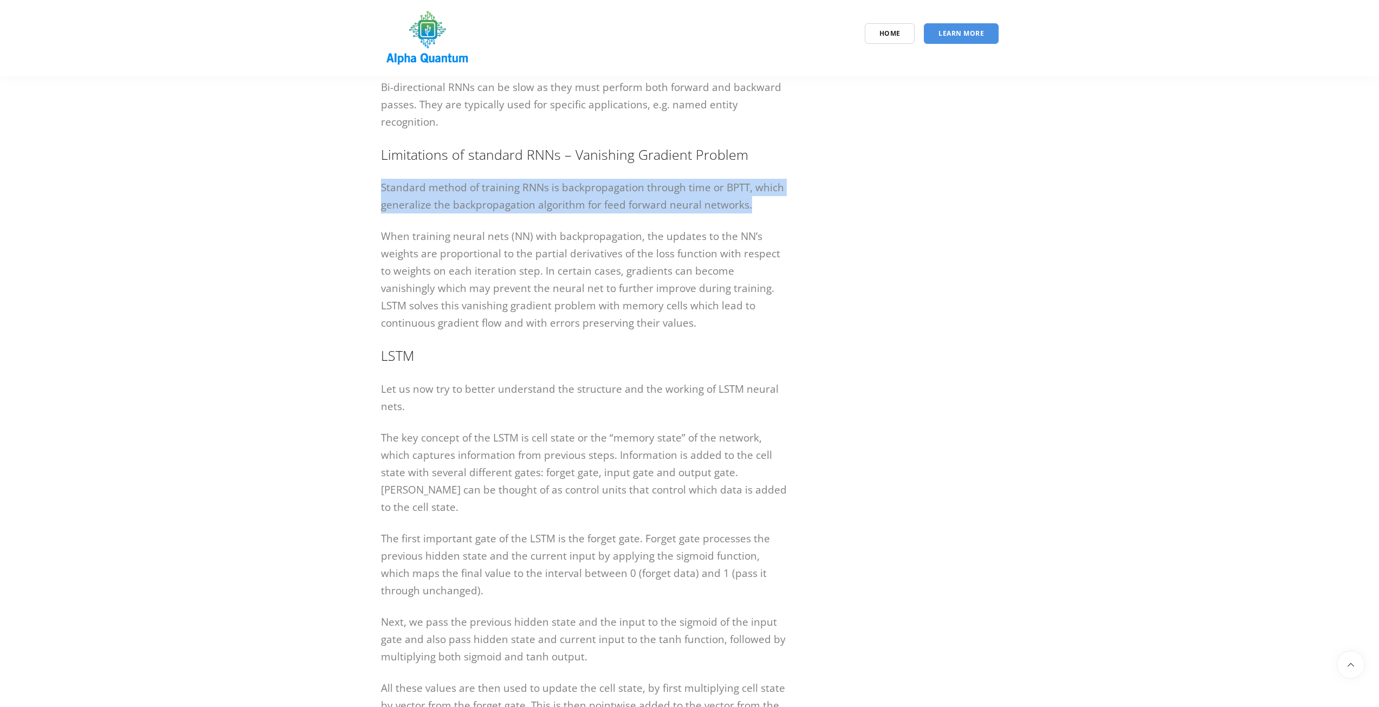
drag, startPoint x: 378, startPoint y: 191, endPoint x: 815, endPoint y: 212, distance: 437.7
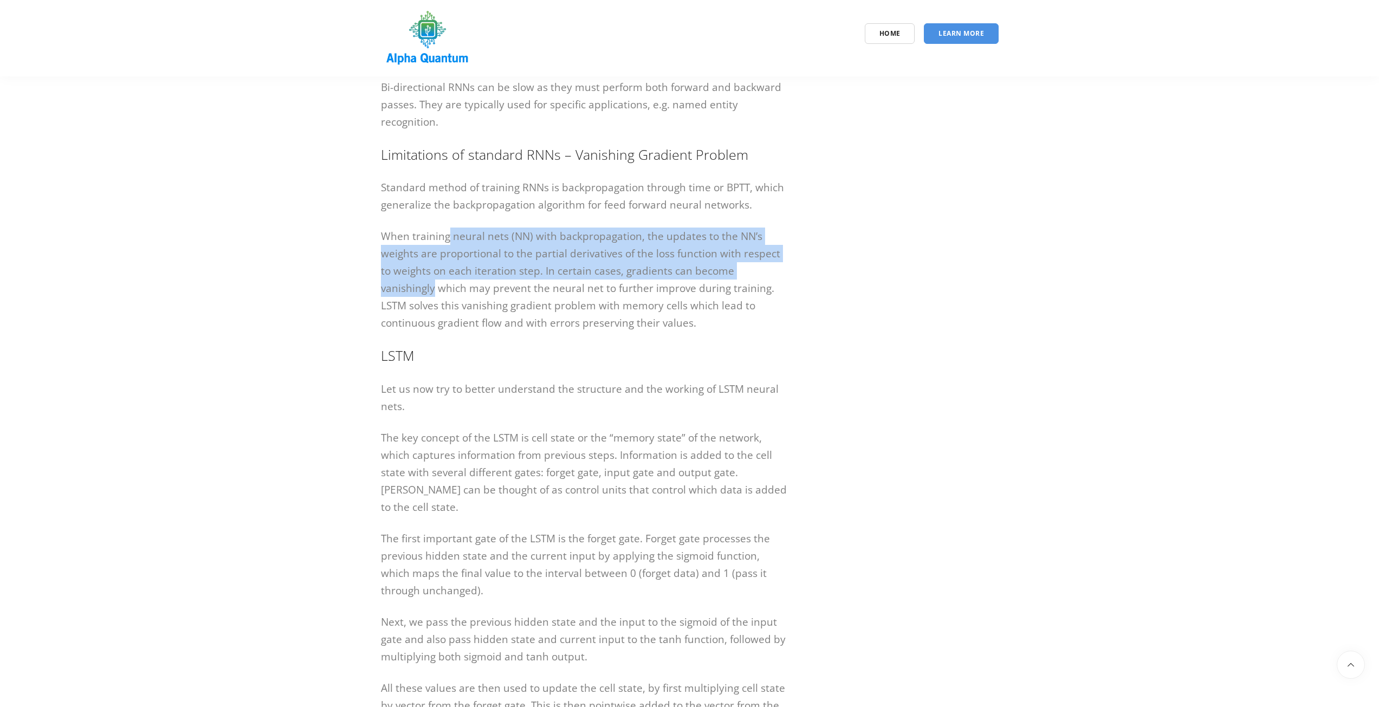
drag, startPoint x: 454, startPoint y: 244, endPoint x: 799, endPoint y: 269, distance: 345.5
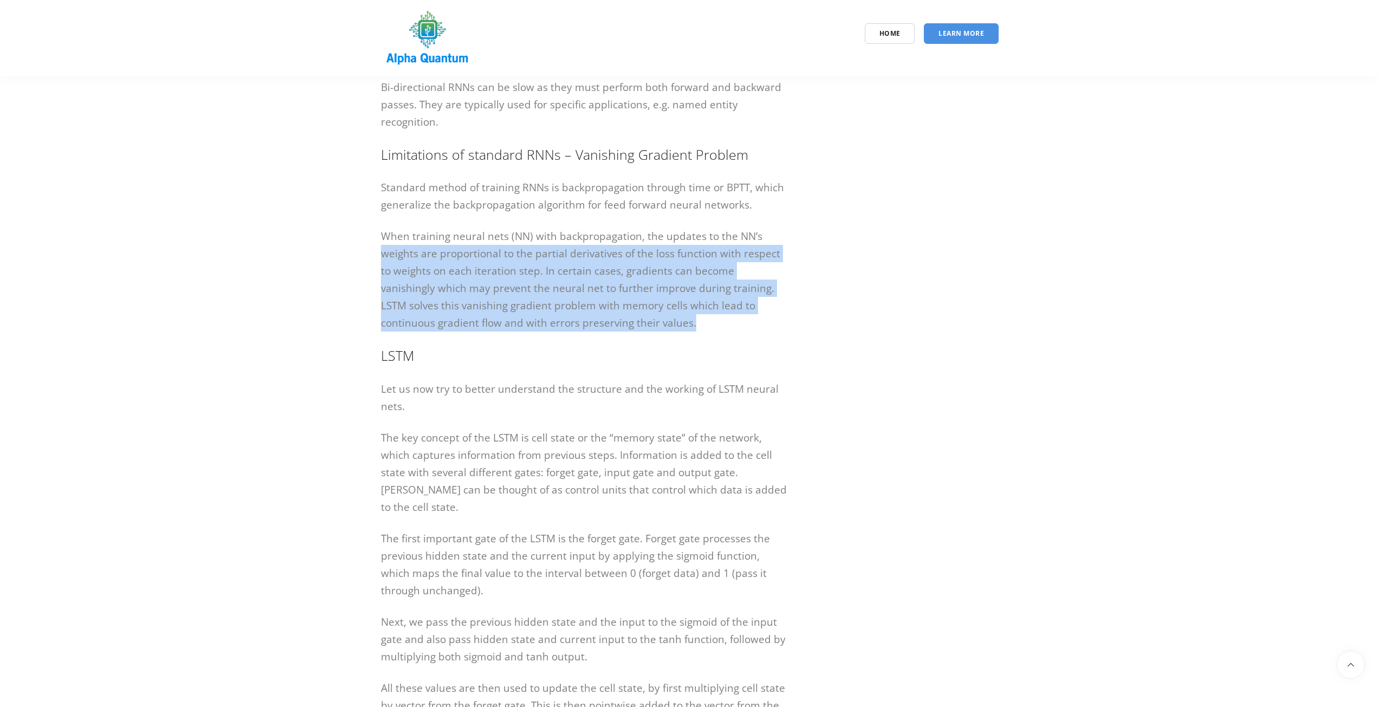
drag, startPoint x: 671, startPoint y: 318, endPoint x: 372, endPoint y: 251, distance: 305.9
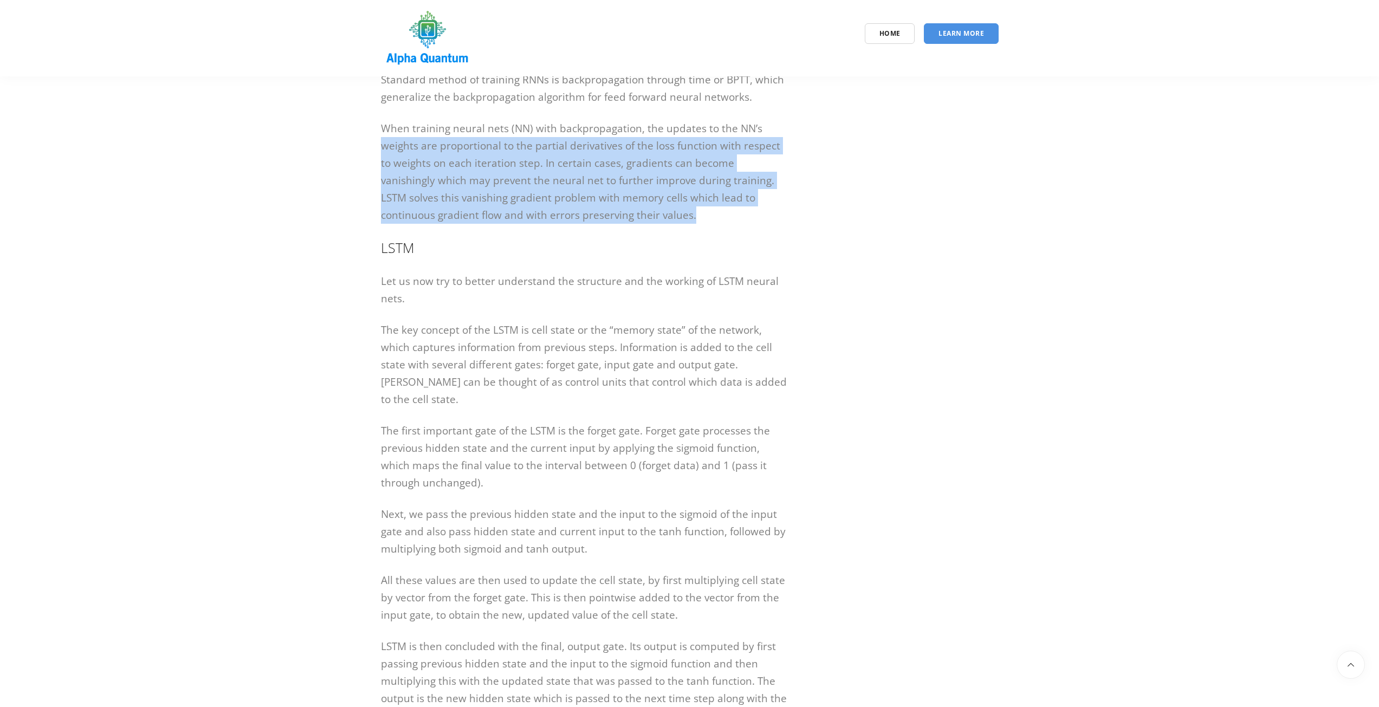
scroll to position [1517, 0]
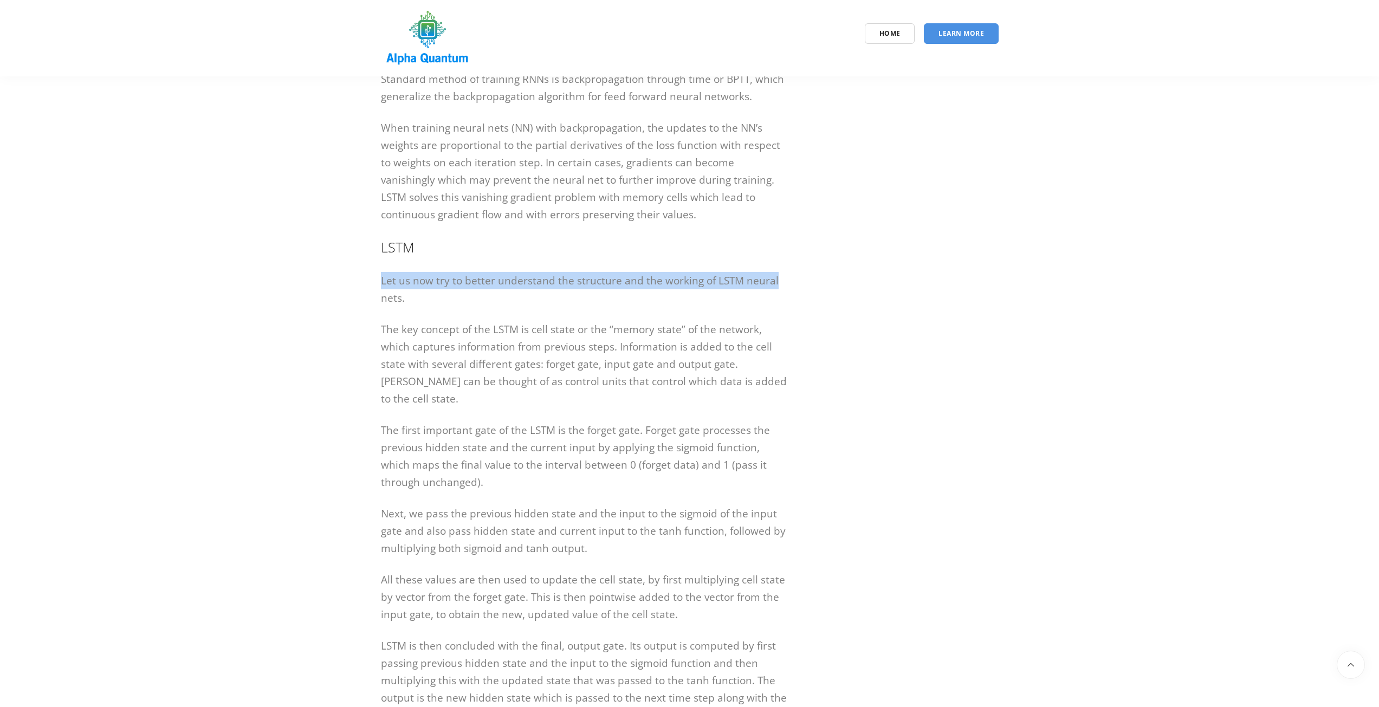
drag, startPoint x: 378, startPoint y: 280, endPoint x: 802, endPoint y: 271, distance: 424.9
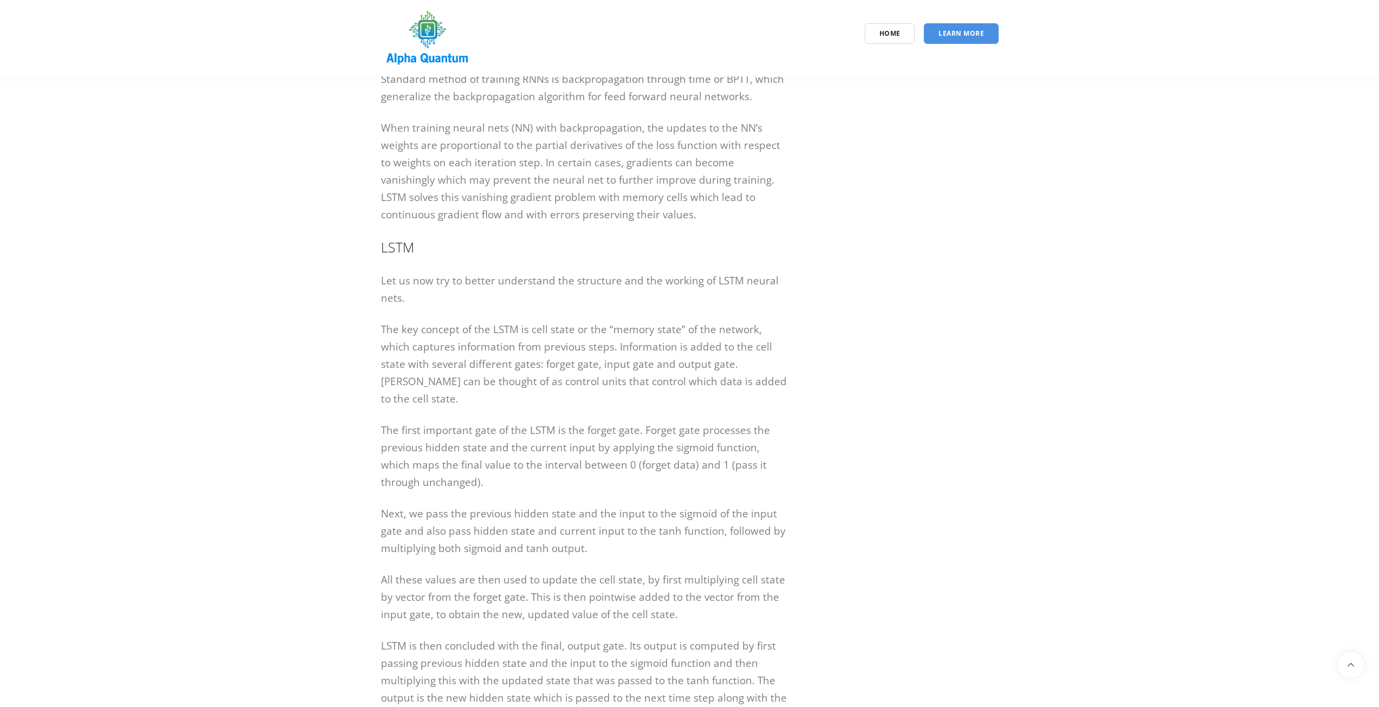
click at [412, 301] on p "Let us now try to better understand the structure and the working of LSTM neura…" at bounding box center [584, 289] width 406 height 35
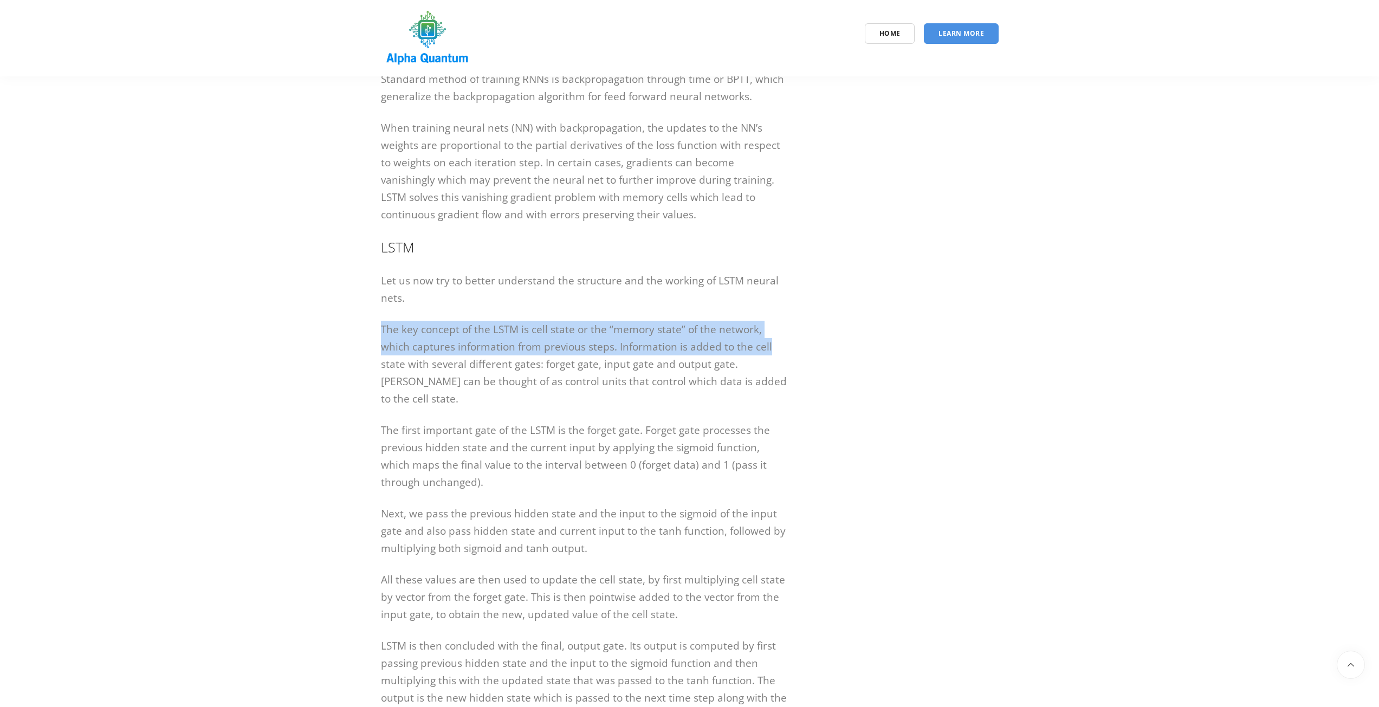
drag, startPoint x: 382, startPoint y: 327, endPoint x: 780, endPoint y: 354, distance: 399.2
click at [780, 354] on p "The key concept of the LSTM is cell state or the “memory state” of the network,…" at bounding box center [584, 364] width 406 height 87
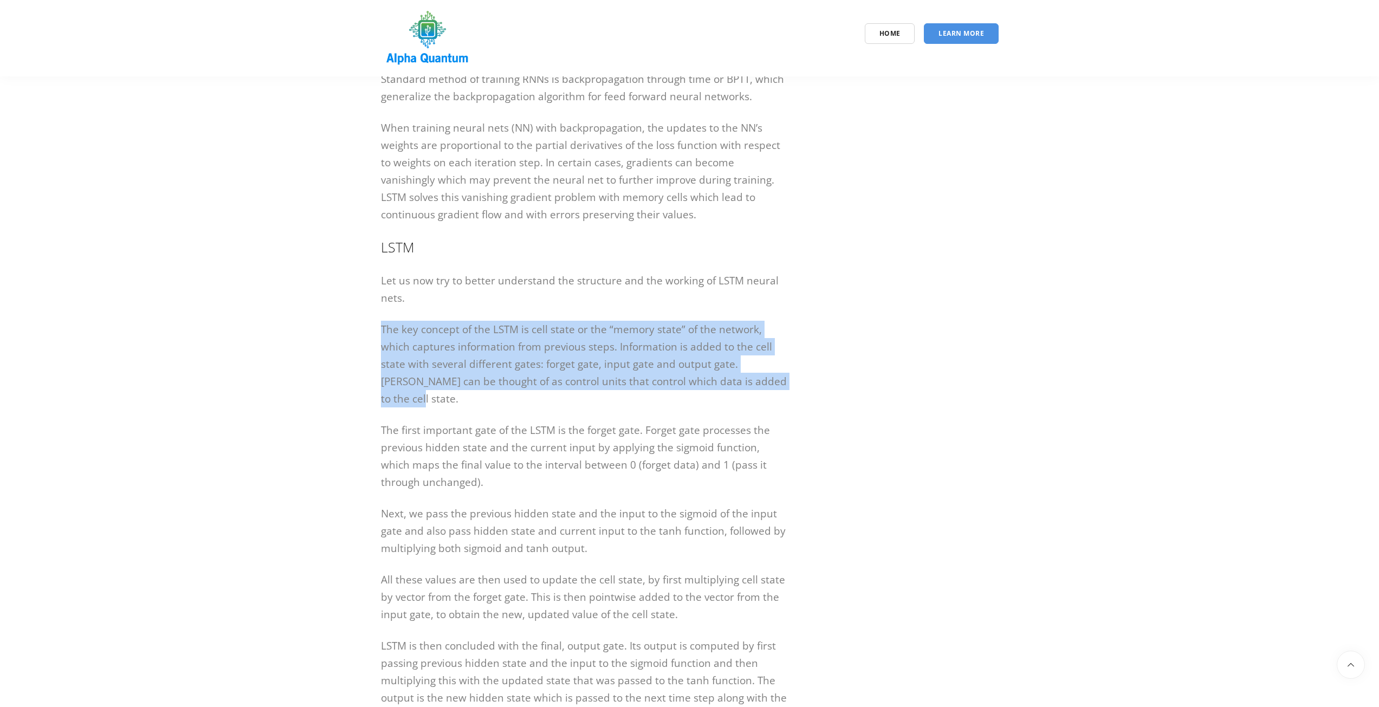
drag, startPoint x: 787, startPoint y: 373, endPoint x: 379, endPoint y: 309, distance: 412.9
click at [399, 384] on p "The key concept of the LSTM is cell state or the “memory state” of the network,…" at bounding box center [584, 364] width 406 height 87
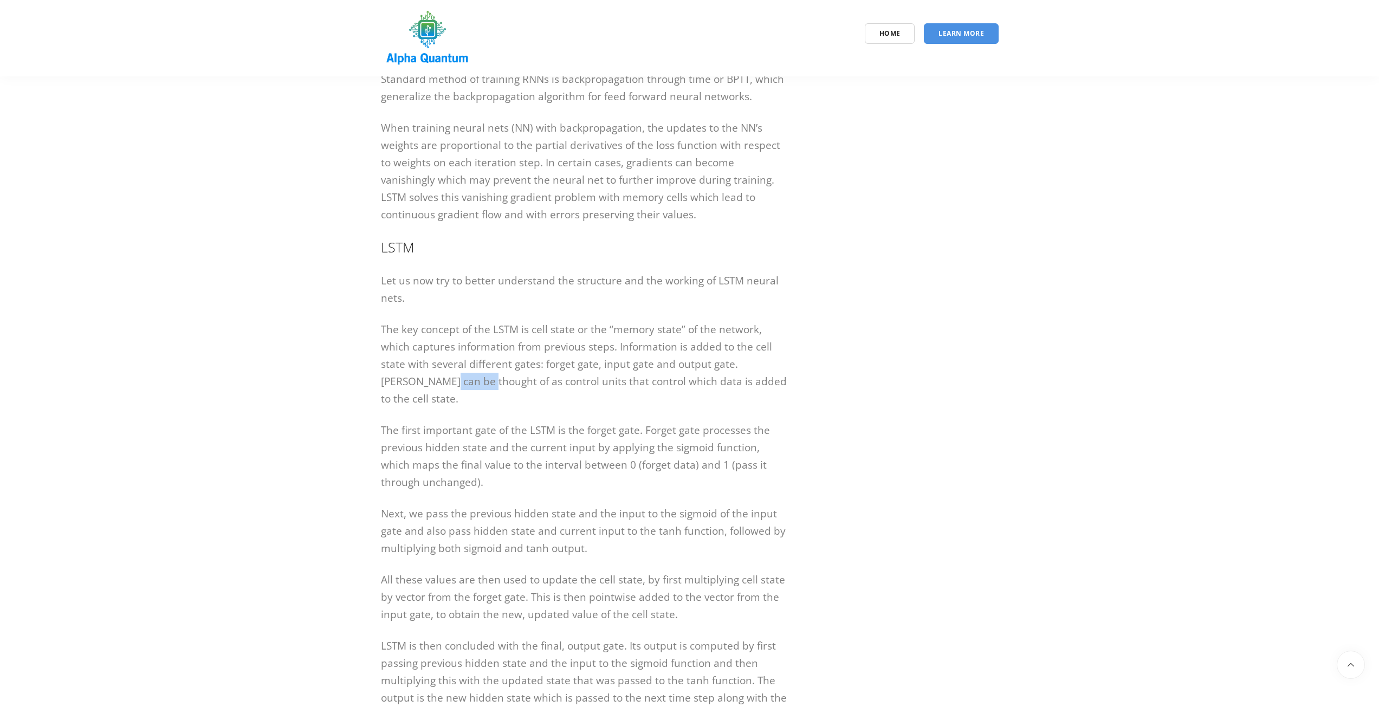
click at [399, 384] on p "The key concept of the LSTM is cell state or the “memory state” of the network,…" at bounding box center [584, 364] width 406 height 87
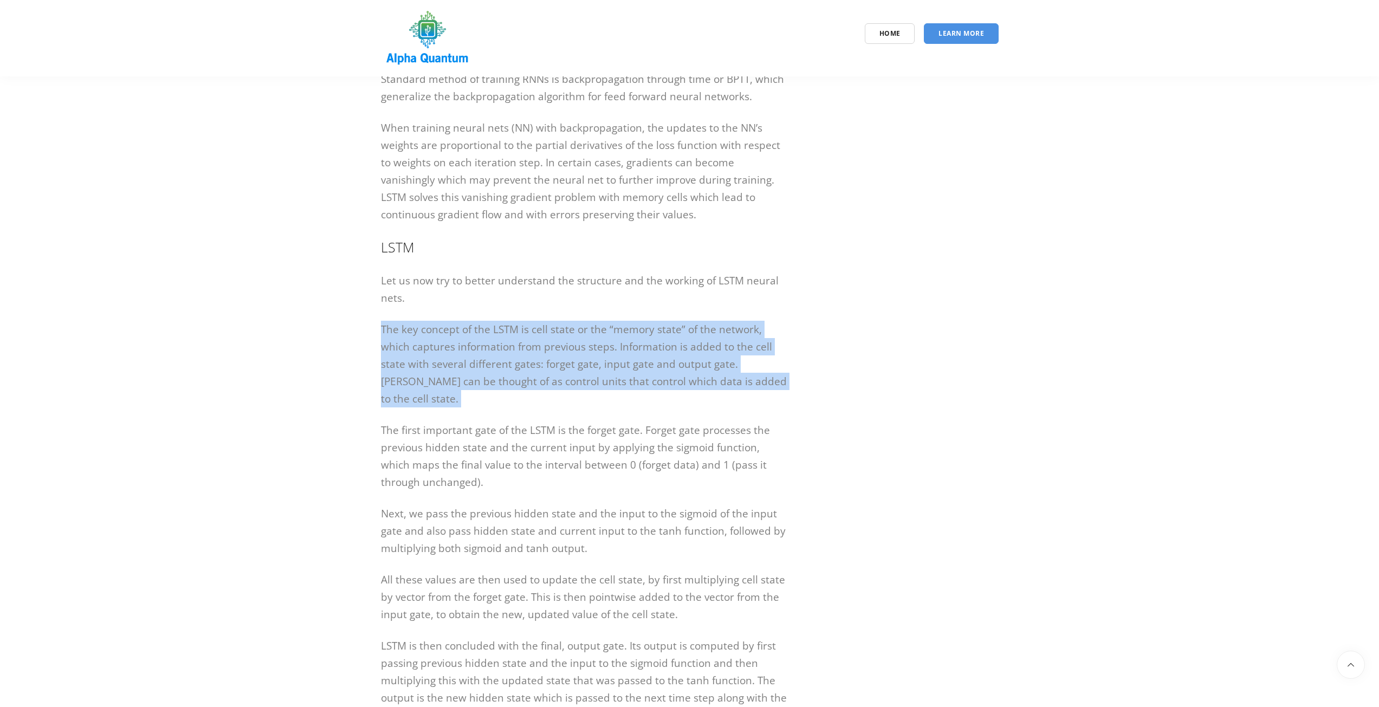
click at [399, 384] on p "The key concept of the LSTM is cell state or the “memory state” of the network,…" at bounding box center [584, 364] width 406 height 87
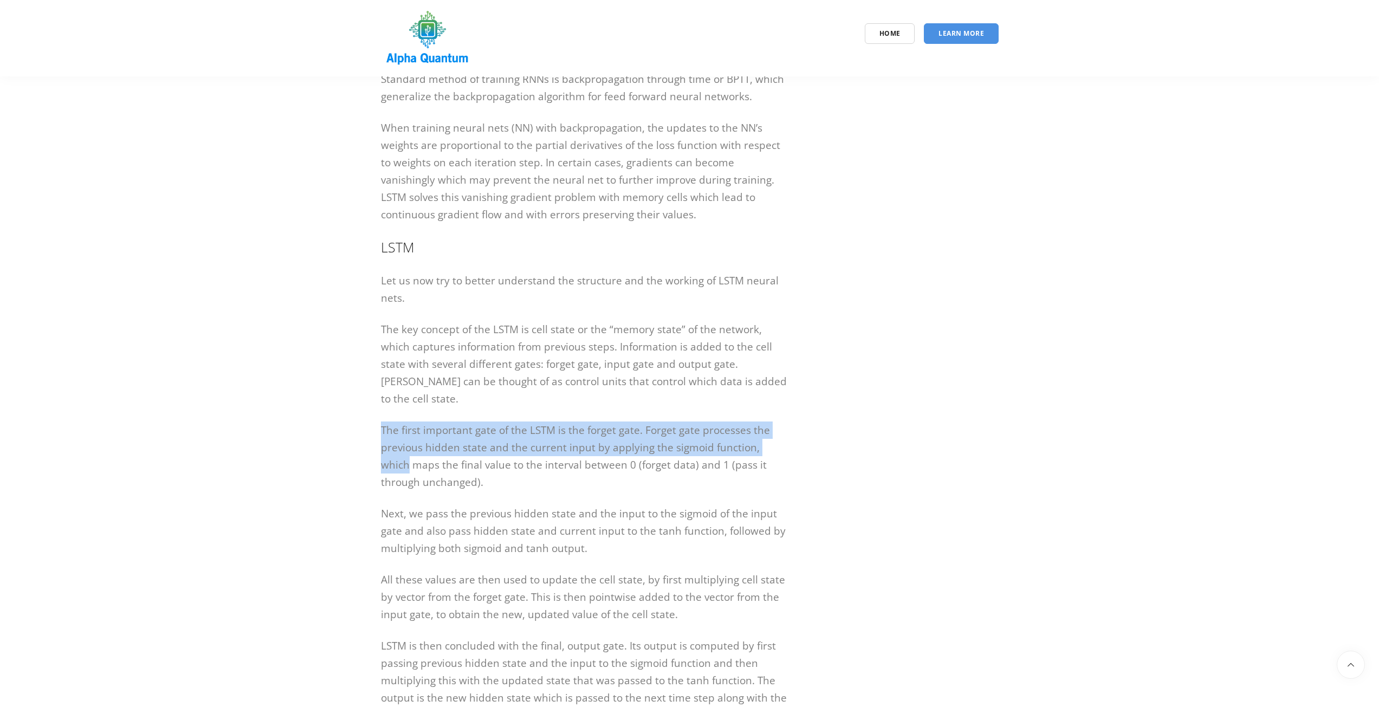
drag, startPoint x: 380, startPoint y: 411, endPoint x: 800, endPoint y: 435, distance: 420.6
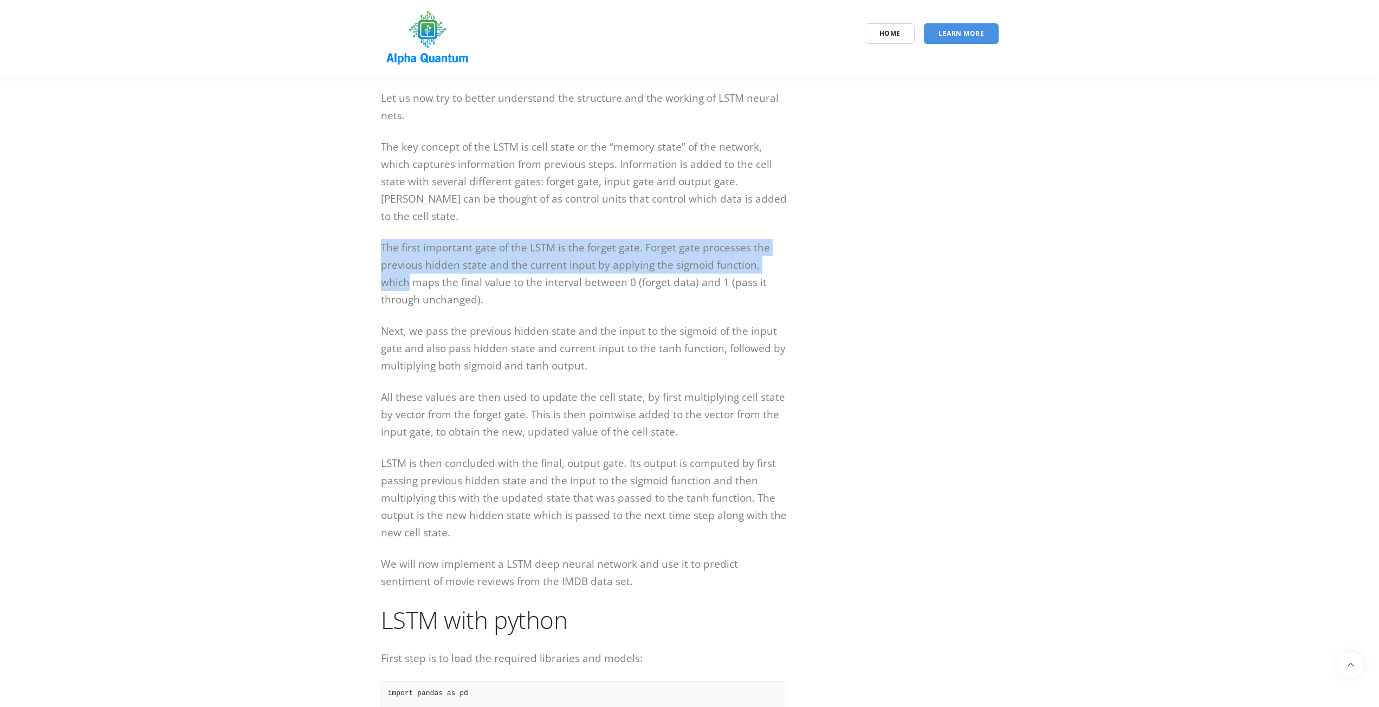
scroll to position [1788, 0]
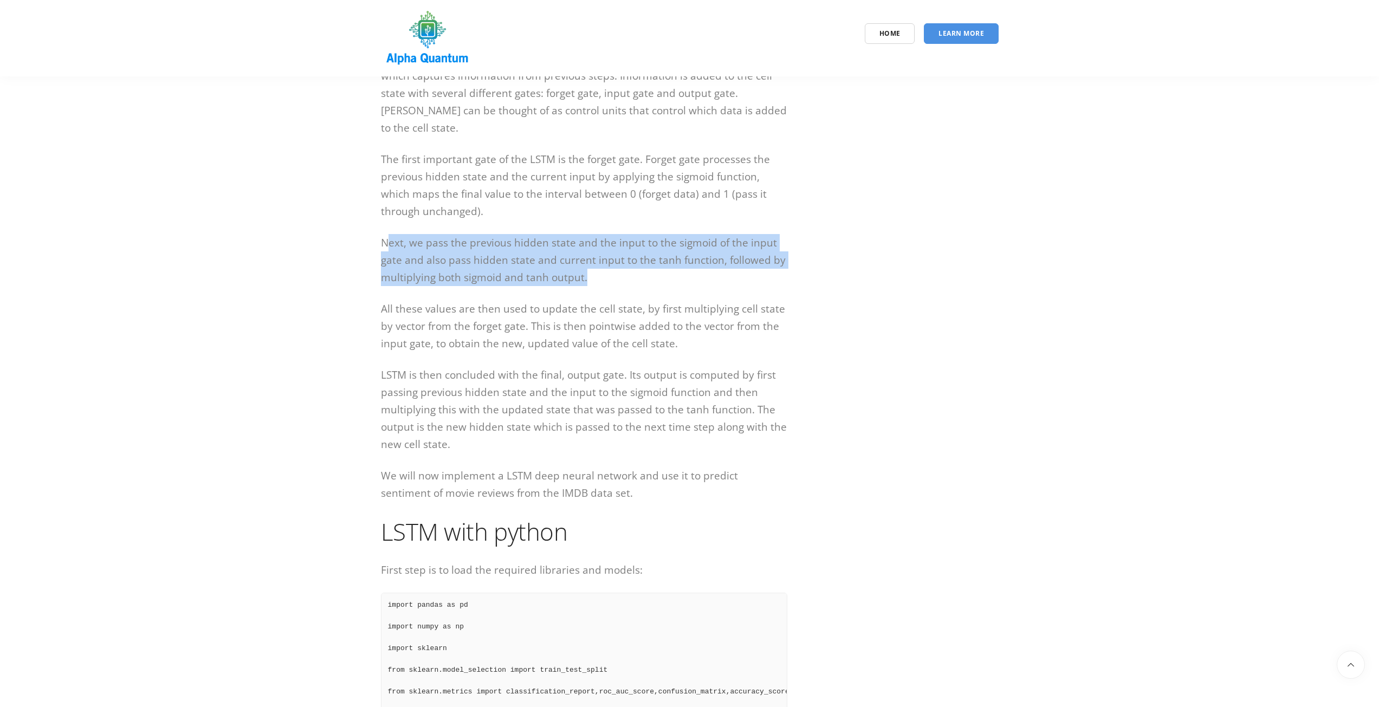
drag, startPoint x: 386, startPoint y: 229, endPoint x: 797, endPoint y: 262, distance: 412.6
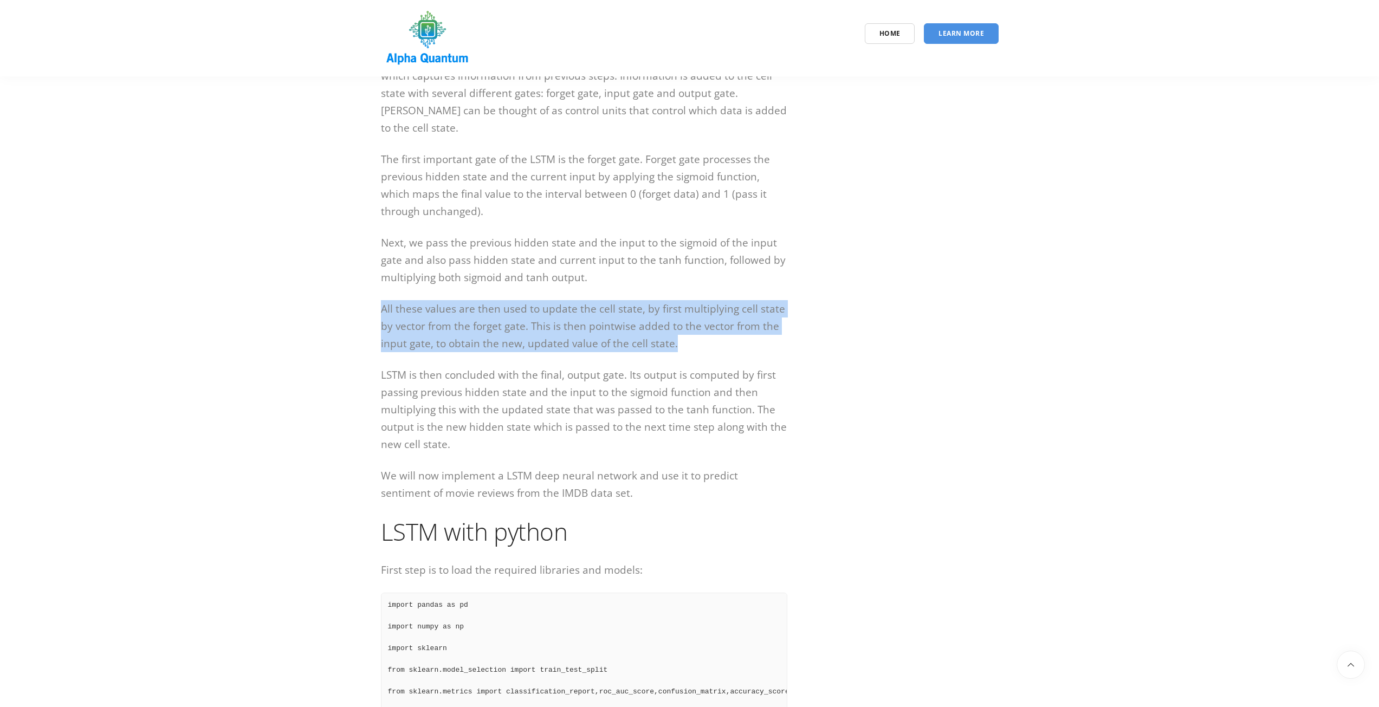
drag, startPoint x: 379, startPoint y: 295, endPoint x: 797, endPoint y: 317, distance: 418.9
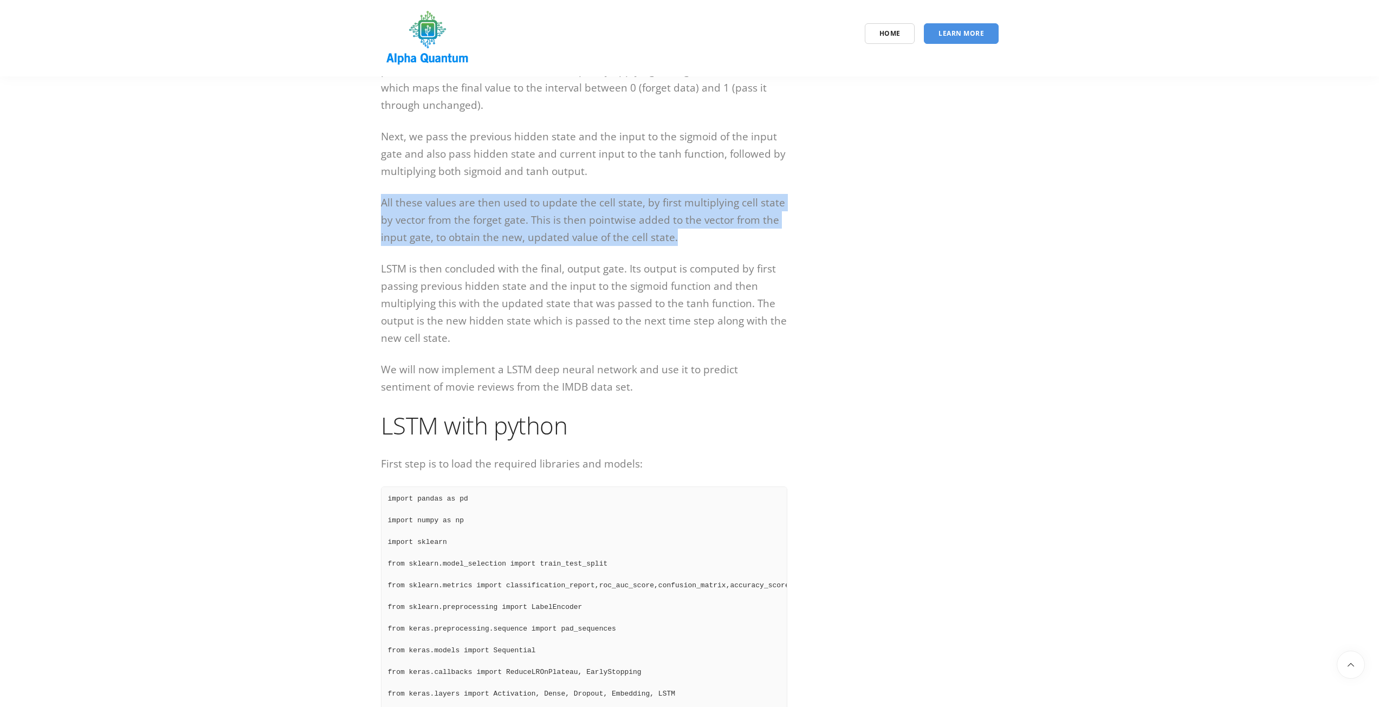
scroll to position [1896, 0]
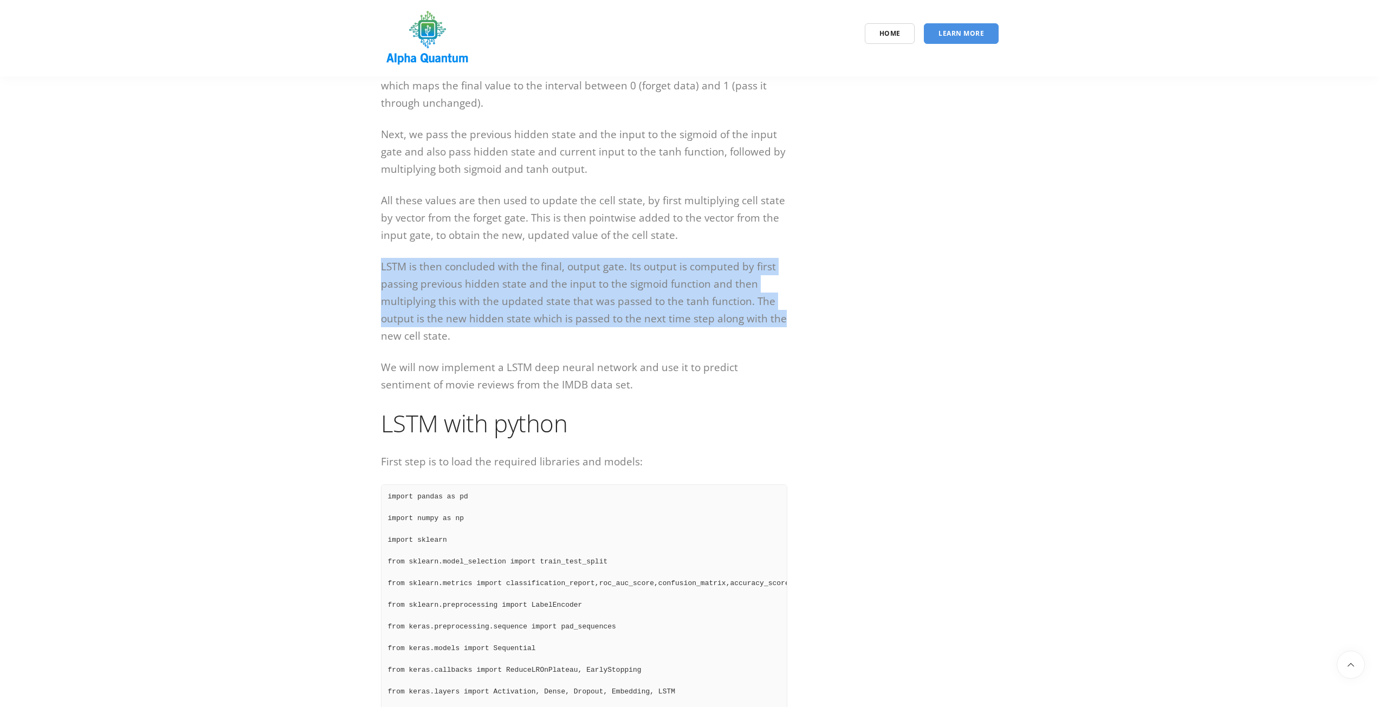
drag, startPoint x: 392, startPoint y: 249, endPoint x: 795, endPoint y: 294, distance: 405.1
click at [484, 264] on p "LSTM is then concluded with the final, output gate. Its output is computed by f…" at bounding box center [584, 301] width 406 height 87
drag, startPoint x: 376, startPoint y: 255, endPoint x: 802, endPoint y: 314, distance: 430.5
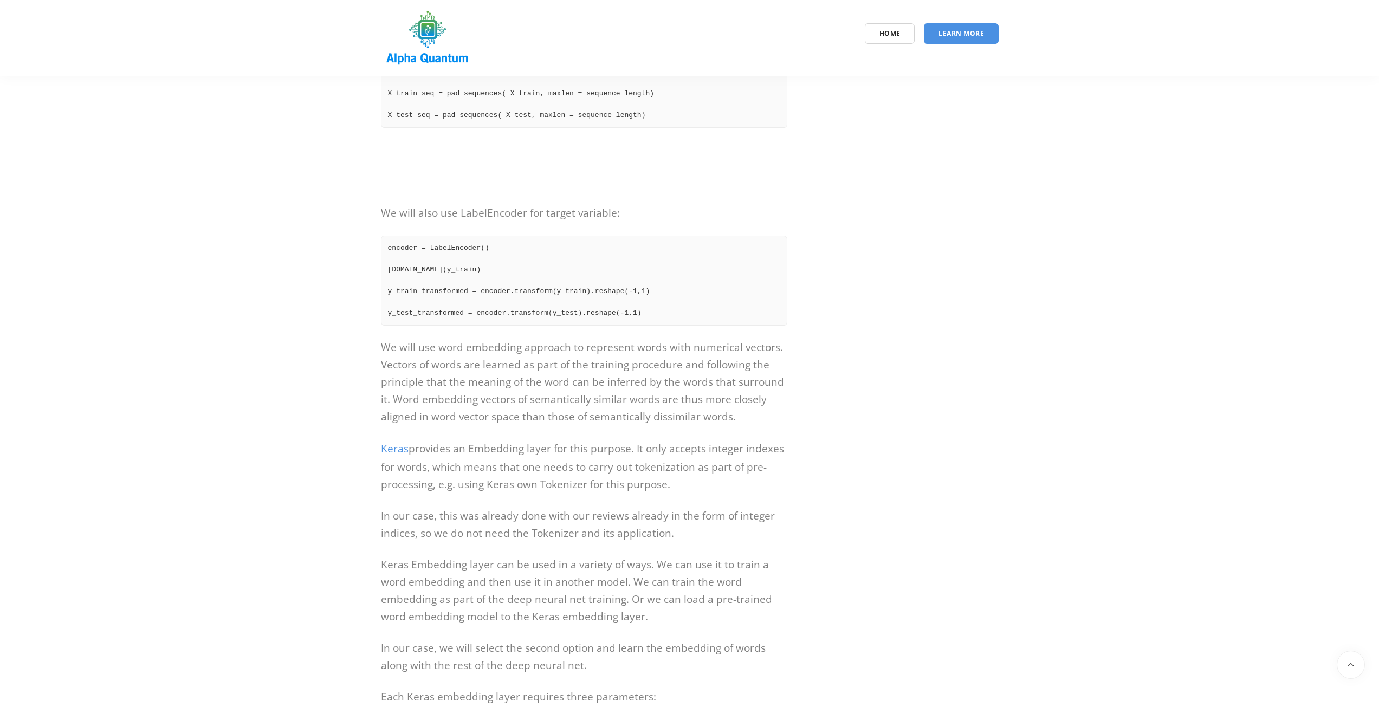
scroll to position [3251, 0]
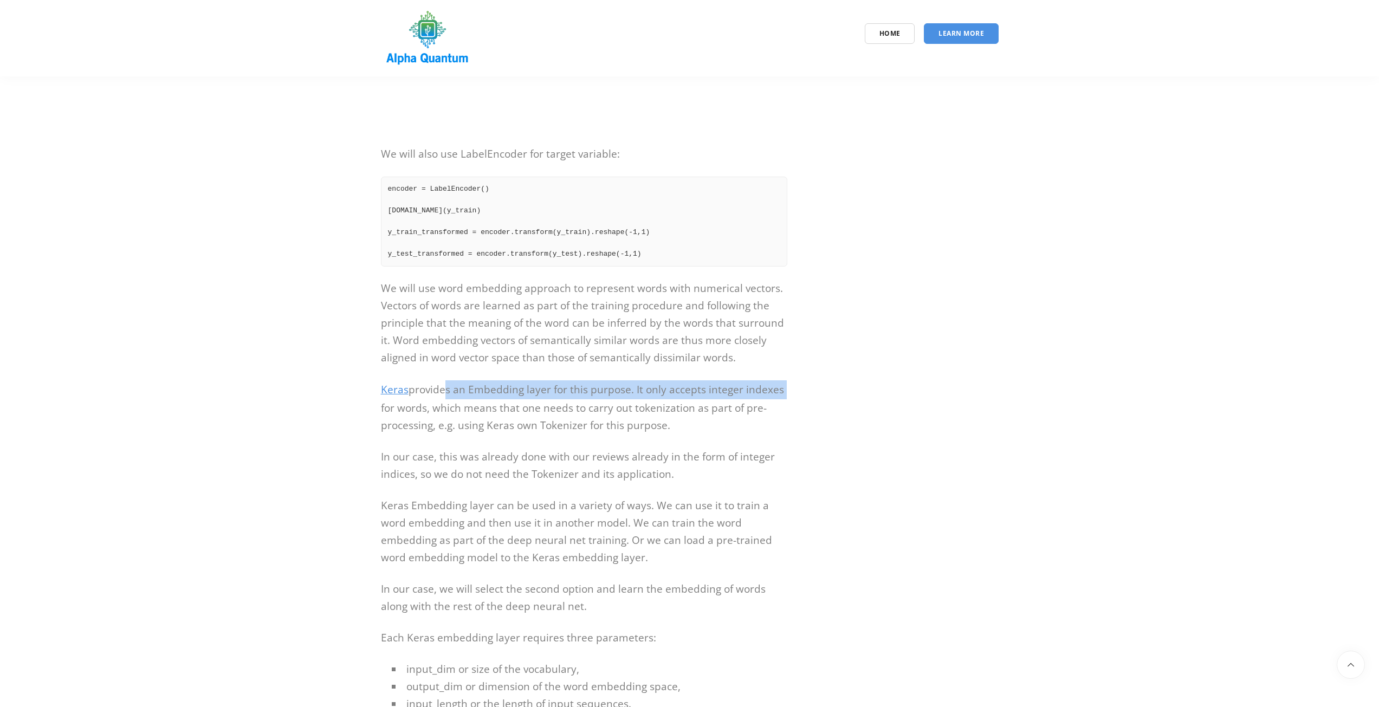
drag, startPoint x: 439, startPoint y: 375, endPoint x: 963, endPoint y: 381, distance: 524.0
click at [963, 381] on div "Long short-term memory (LSTM) with Python Long short-term memory or LSTM are re…" at bounding box center [690, 183] width 634 height 6602
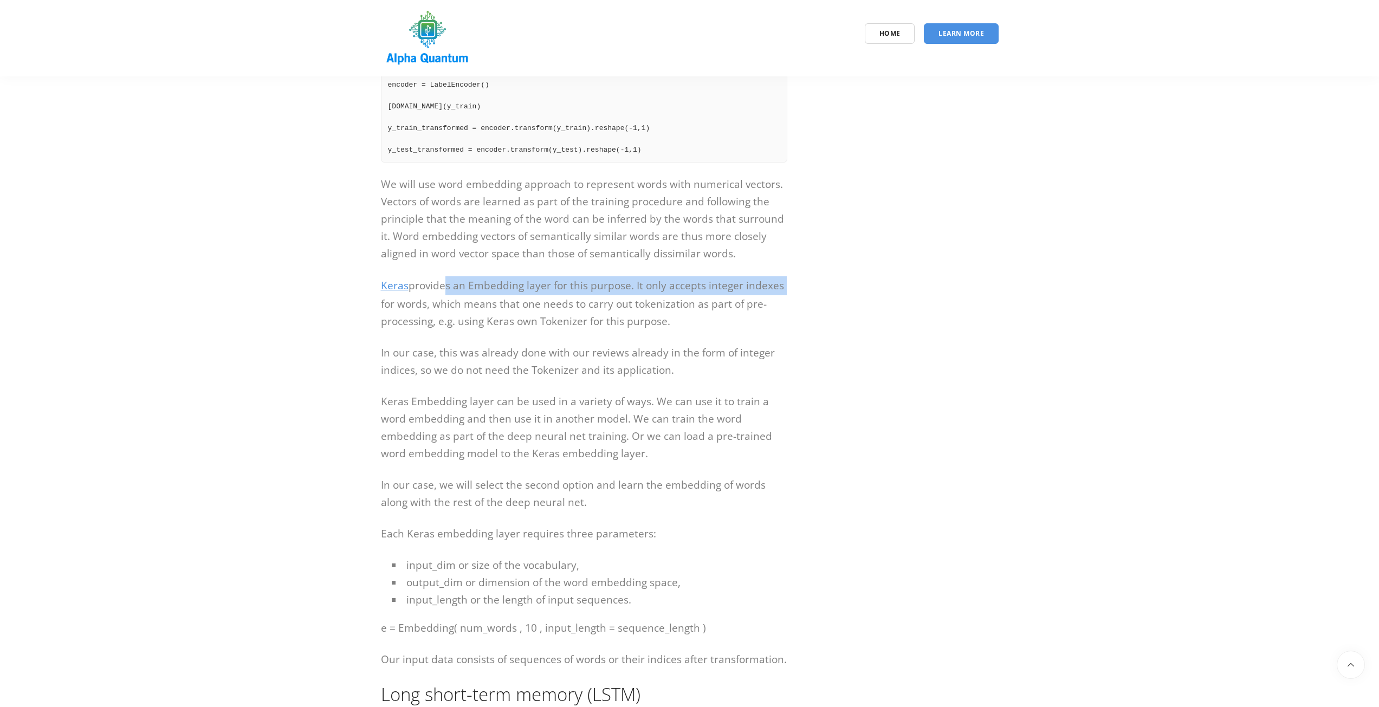
scroll to position [3359, 0]
click at [640, 272] on p "Keras provides an Embedding layer for this purpose. It only accepts integer ind…" at bounding box center [584, 299] width 406 height 54
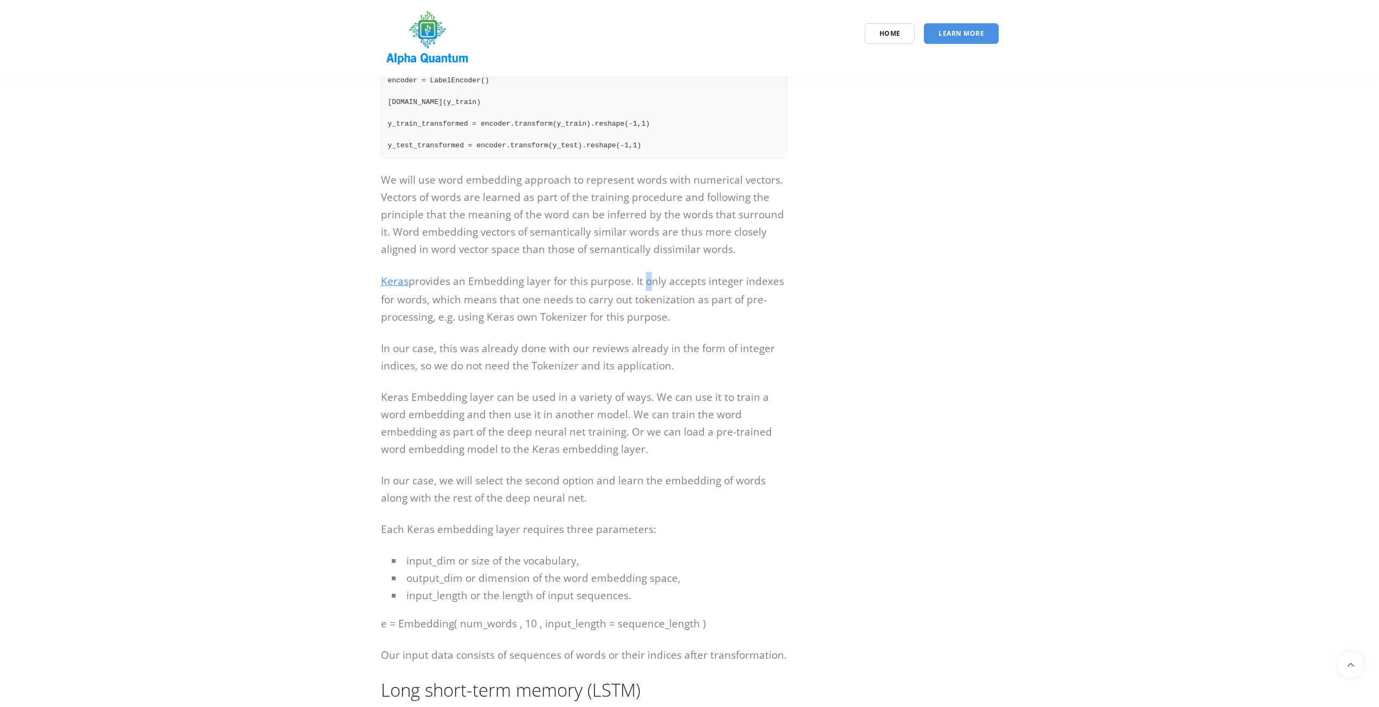
click at [640, 272] on p "Keras provides an Embedding layer for this purpose. It only accepts integer ind…" at bounding box center [584, 299] width 406 height 54
click at [642, 272] on p "Keras provides an Embedding layer for this purpose. It only accepts integer ind…" at bounding box center [584, 299] width 406 height 54
click at [643, 272] on p "Keras provides an Embedding layer for this purpose. It only accepts integer ind…" at bounding box center [584, 299] width 406 height 54
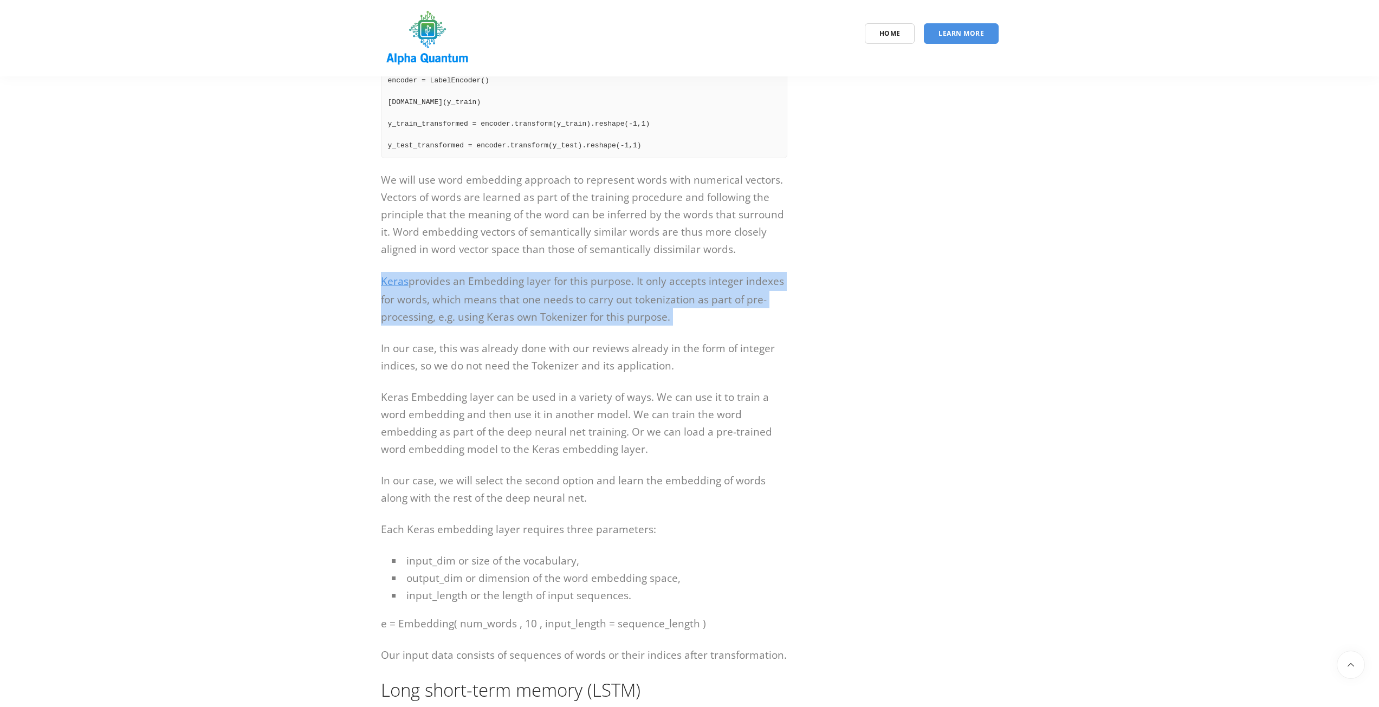
click at [643, 272] on p "Keras provides an Embedding layer for this purpose. It only accepts integer ind…" at bounding box center [584, 299] width 406 height 54
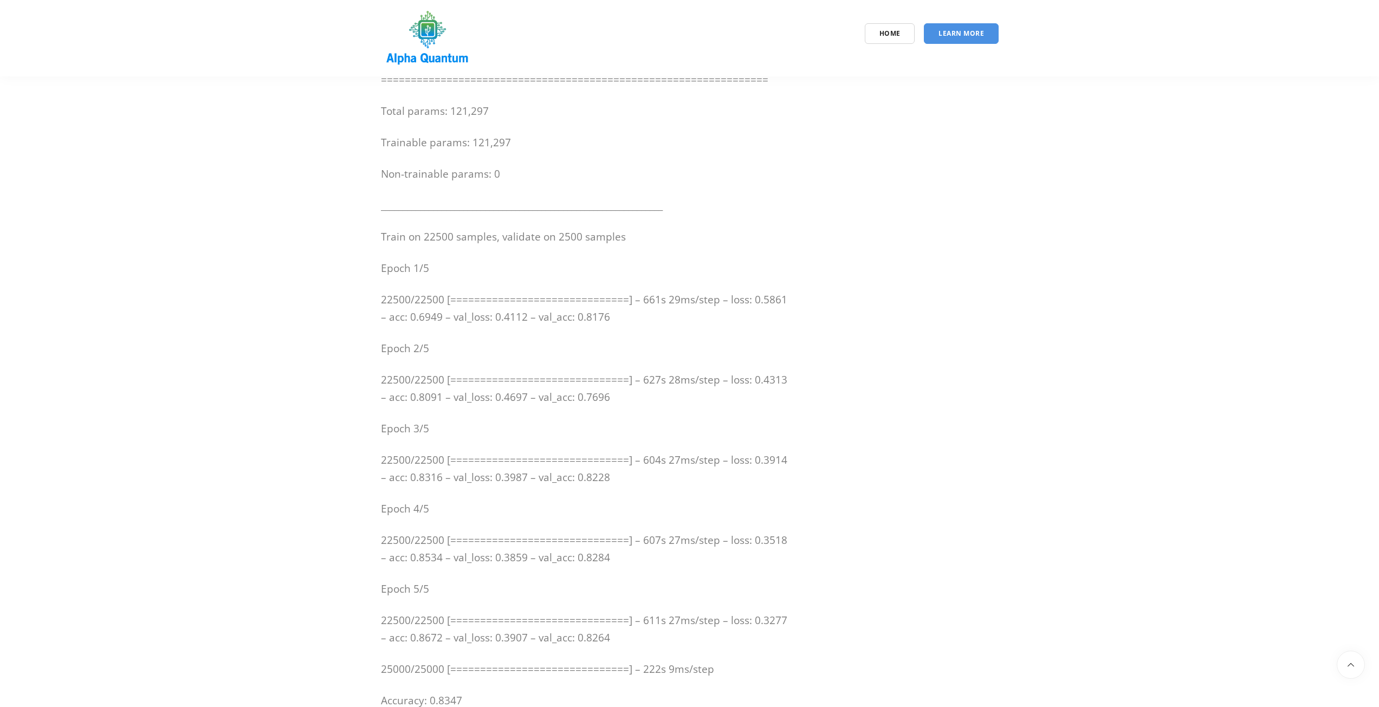
scroll to position [4768, 0]
